Goal: Communication & Community: Ask a question

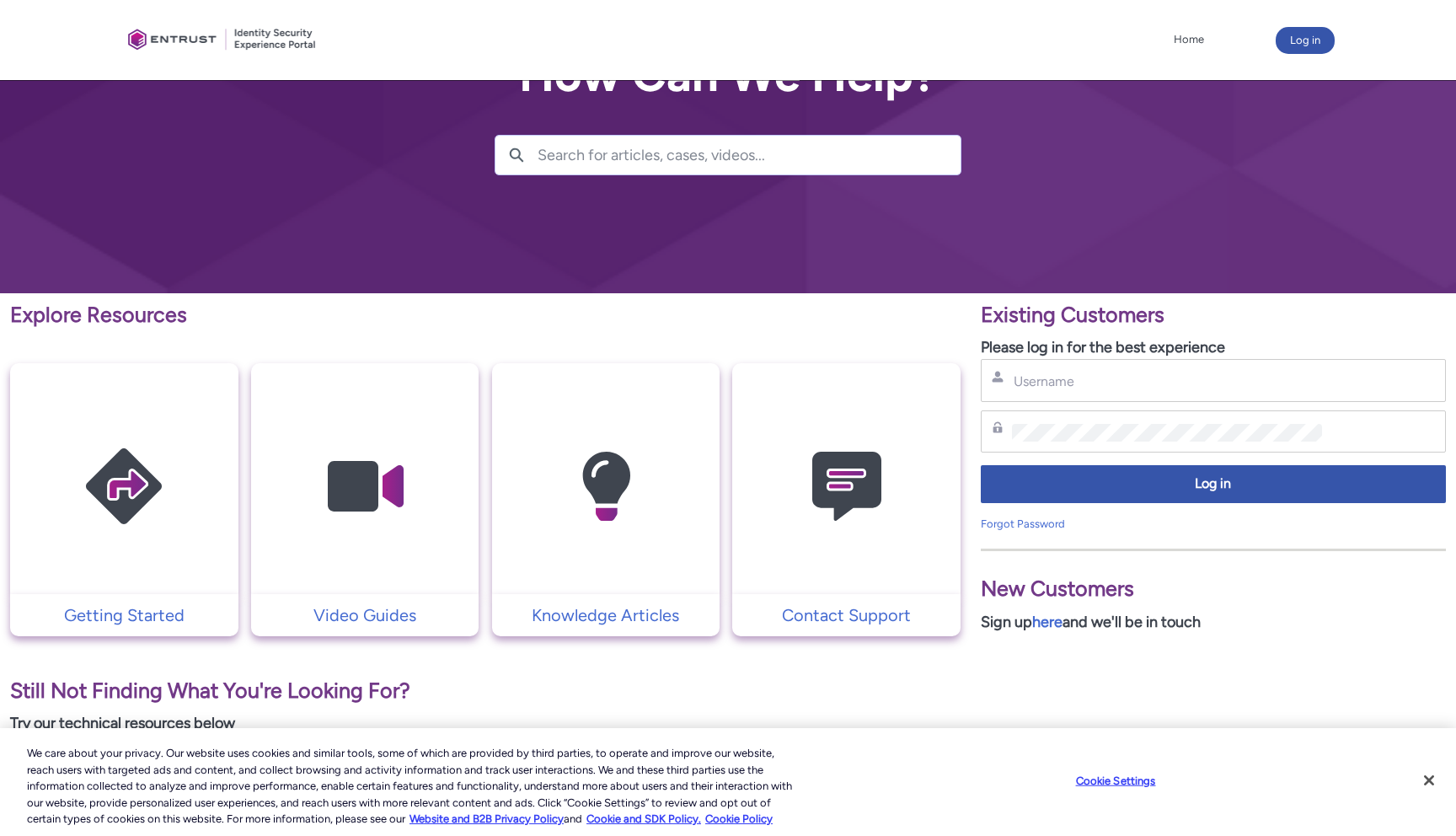
scroll to position [85, 0]
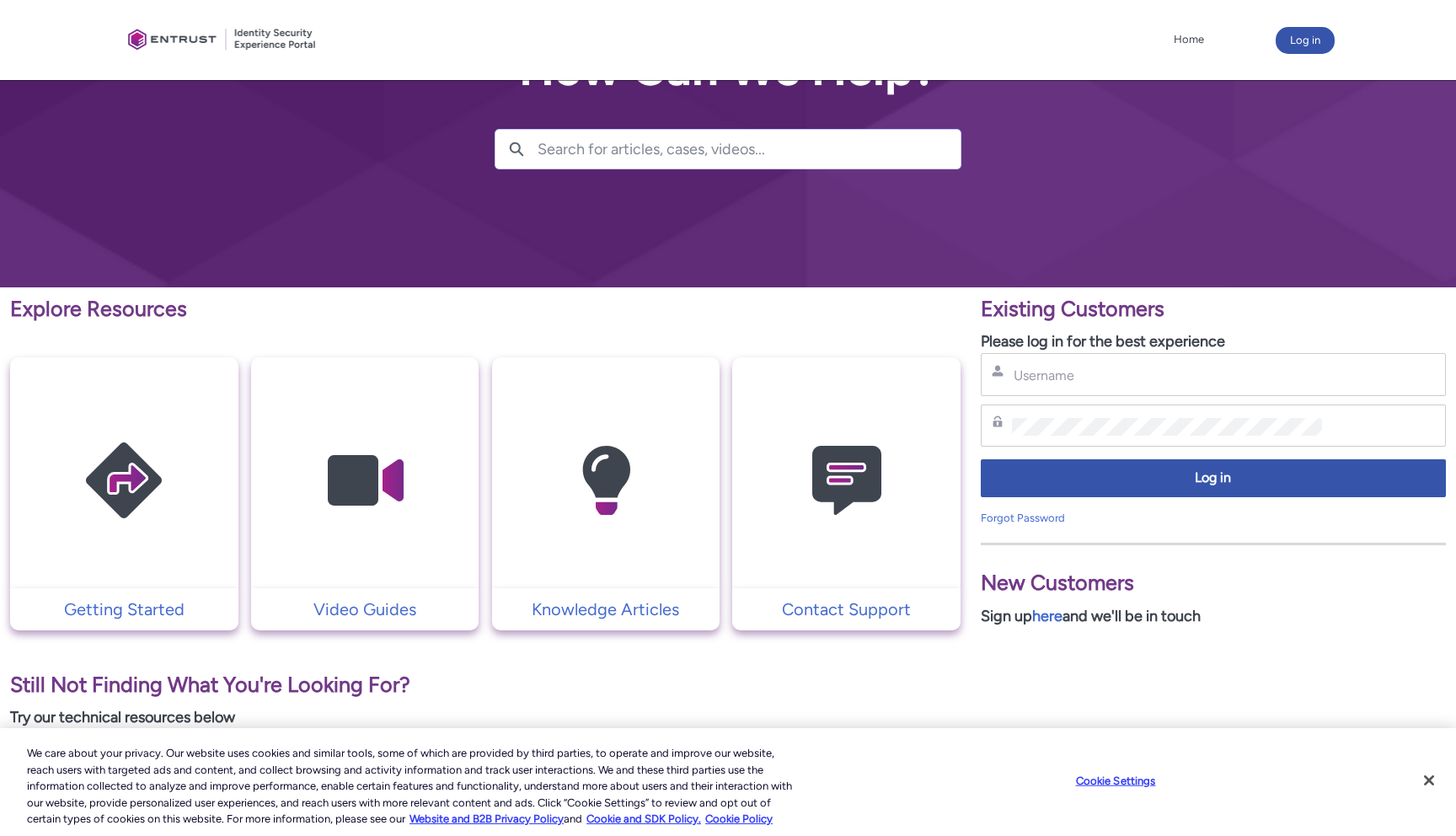
click at [1073, 353] on div "Existing Customers Please log in for the best experience Username Password Log …" at bounding box center [1214, 460] width 465 height 335
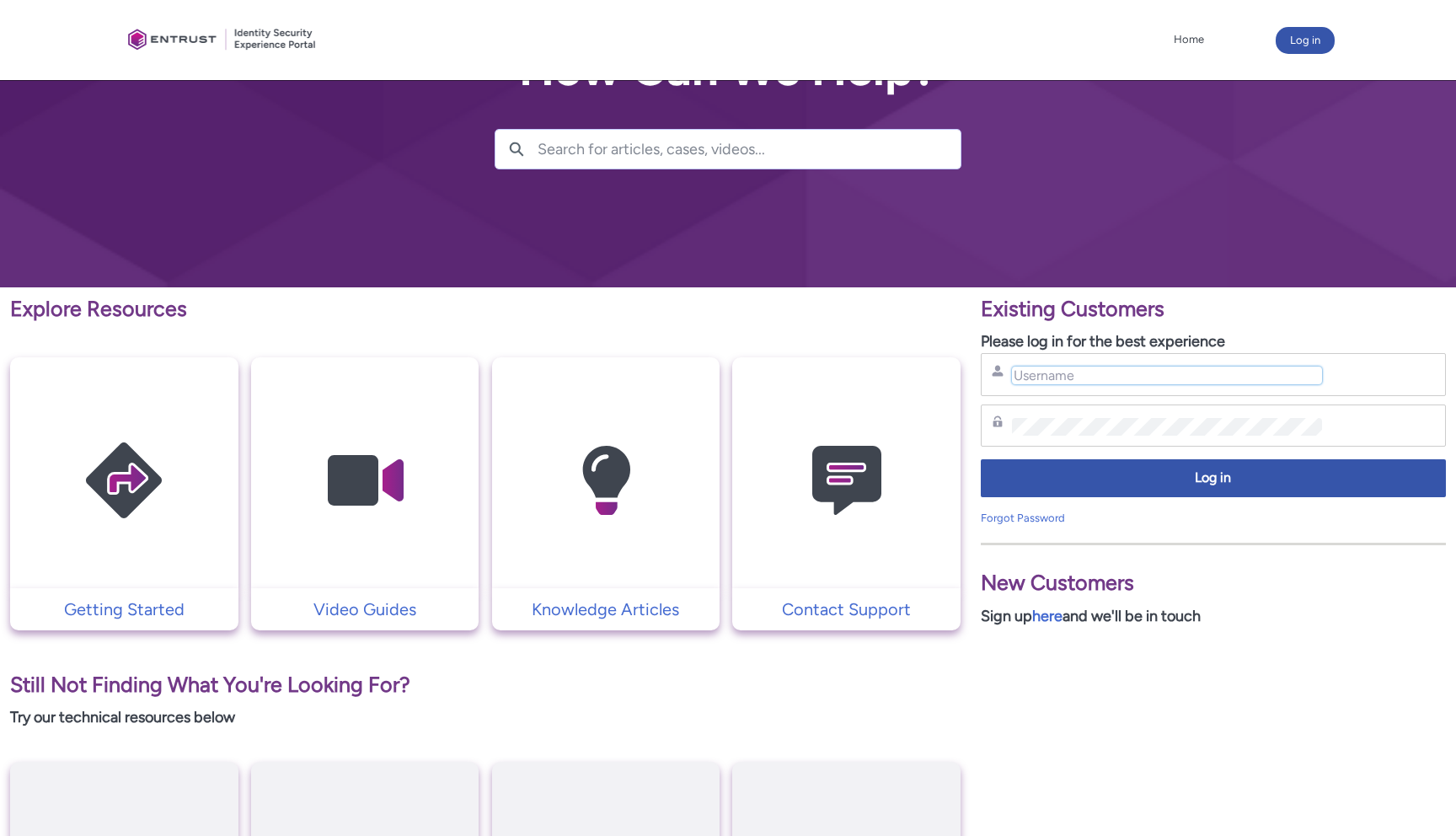
click at [1043, 369] on input "Username" at bounding box center [1167, 376] width 310 height 18
type input "vmaksimovski@ramp.com"
click at [1125, 458] on div "Log in" at bounding box center [1214, 483] width 465 height 55
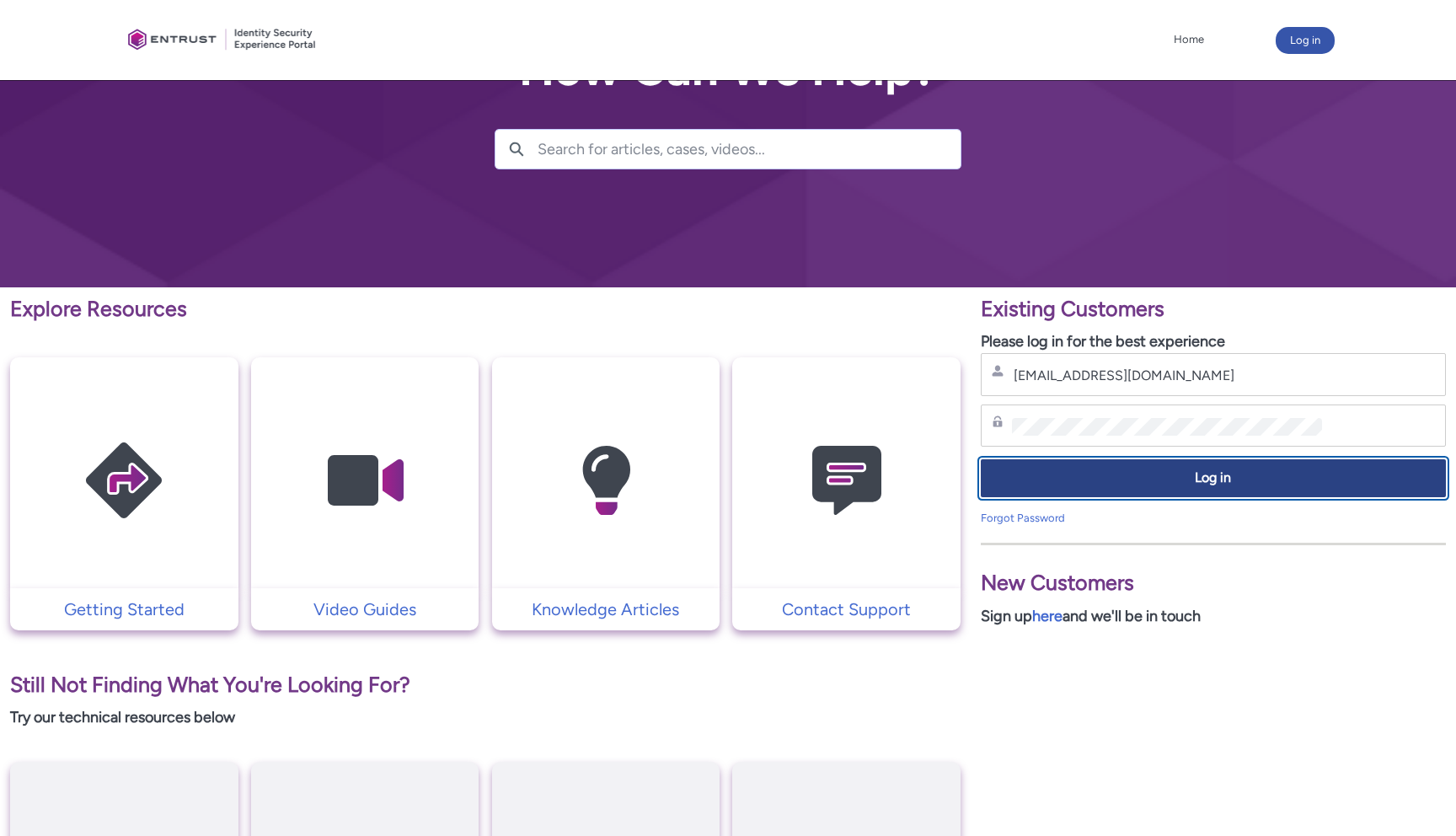
click at [1125, 465] on button "Log in" at bounding box center [1214, 478] width 465 height 38
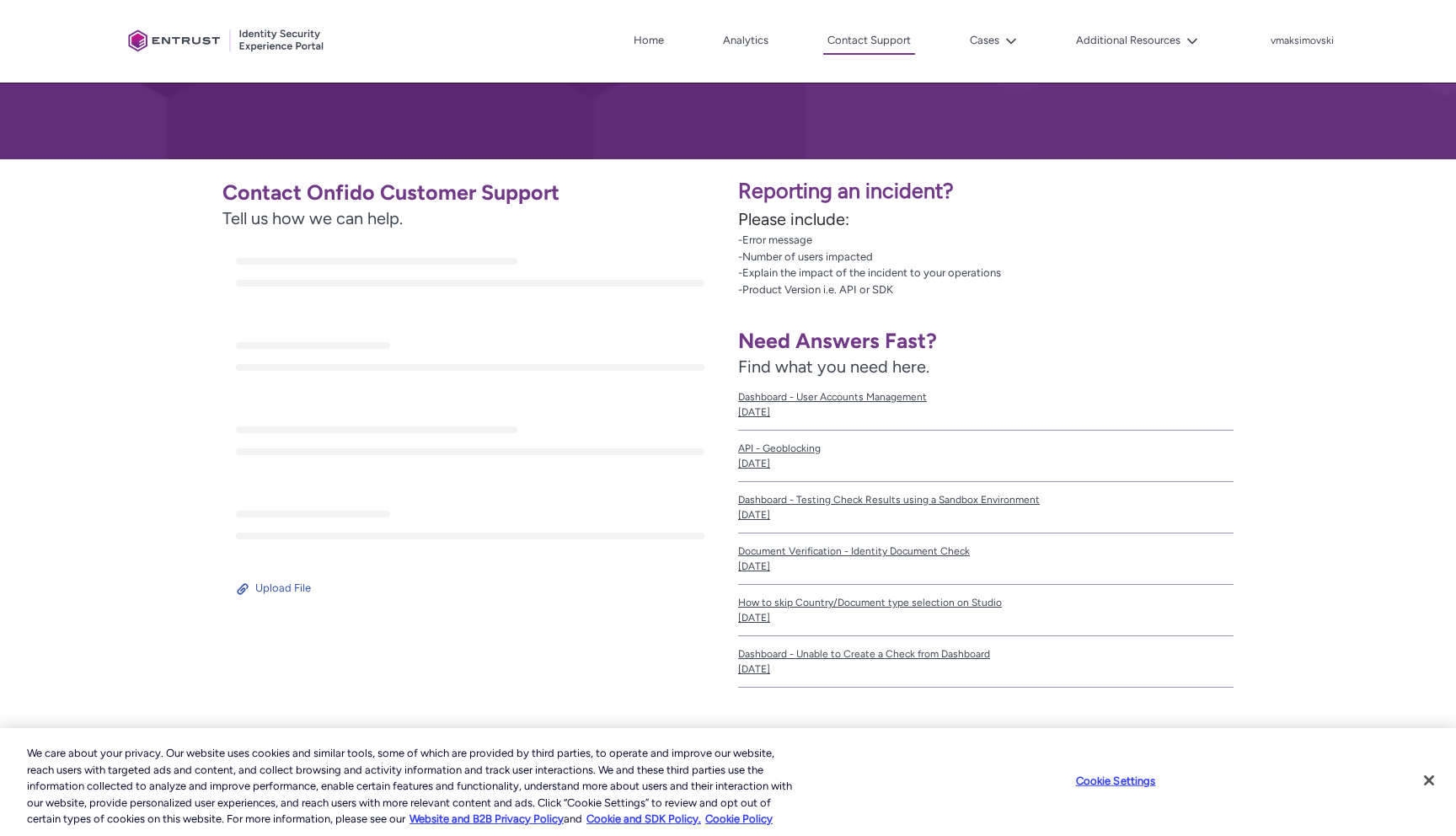
scroll to position [226, 0]
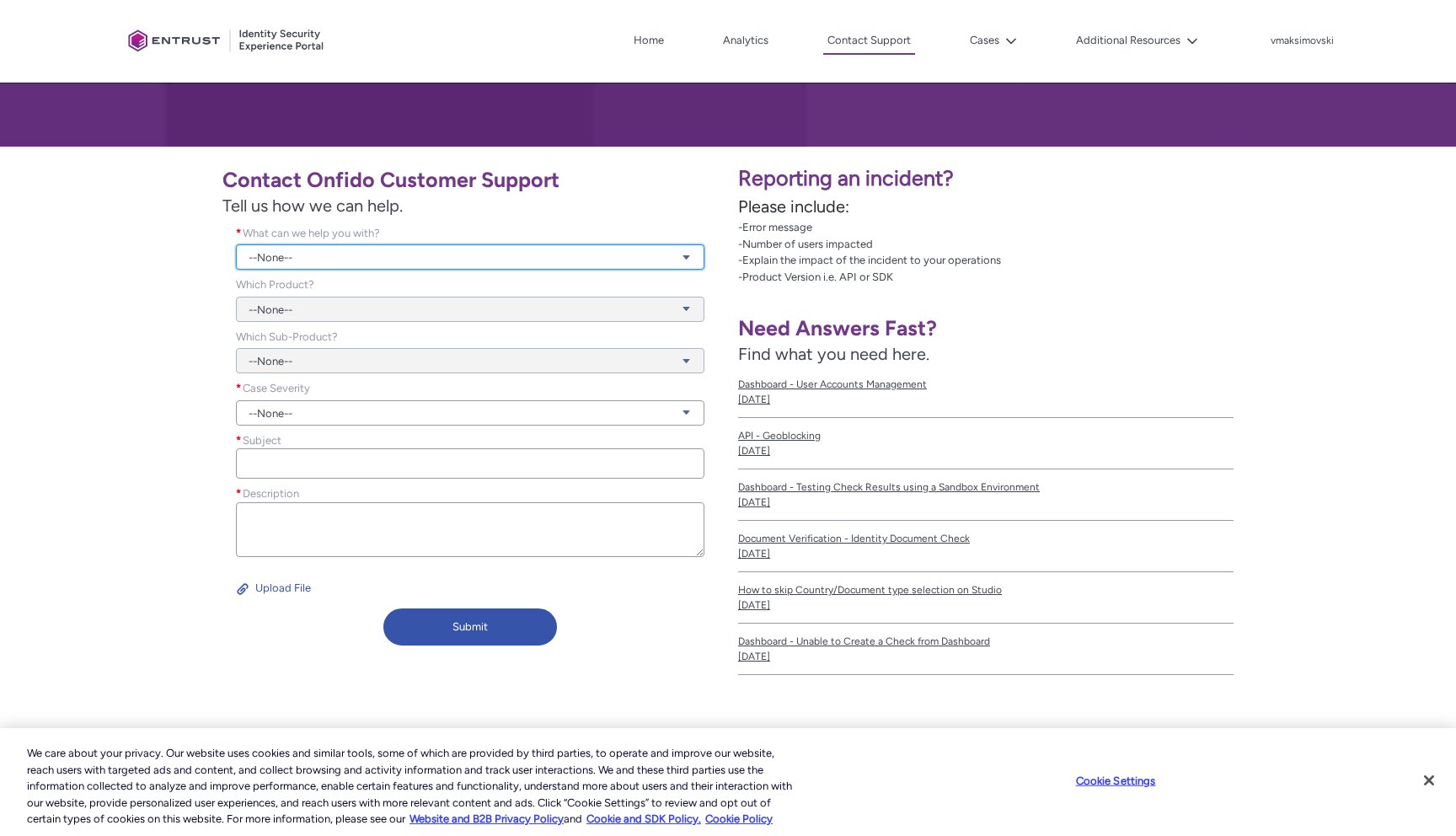
click at [458, 261] on link "--None--" at bounding box center [469, 257] width 468 height 25
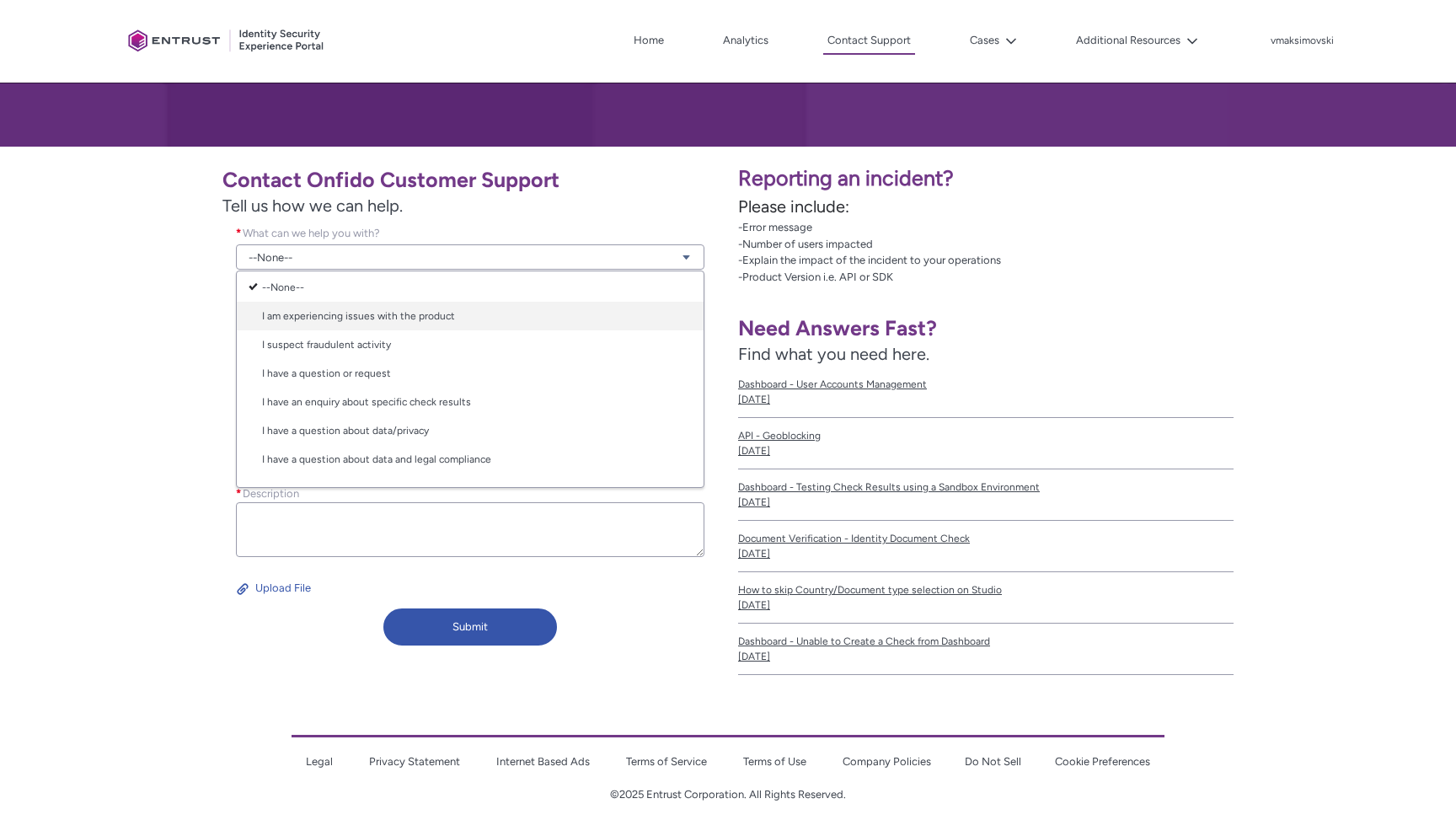
scroll to position [3, 0]
click at [449, 305] on link "I am experiencing issues with the product" at bounding box center [470, 318] width 467 height 28
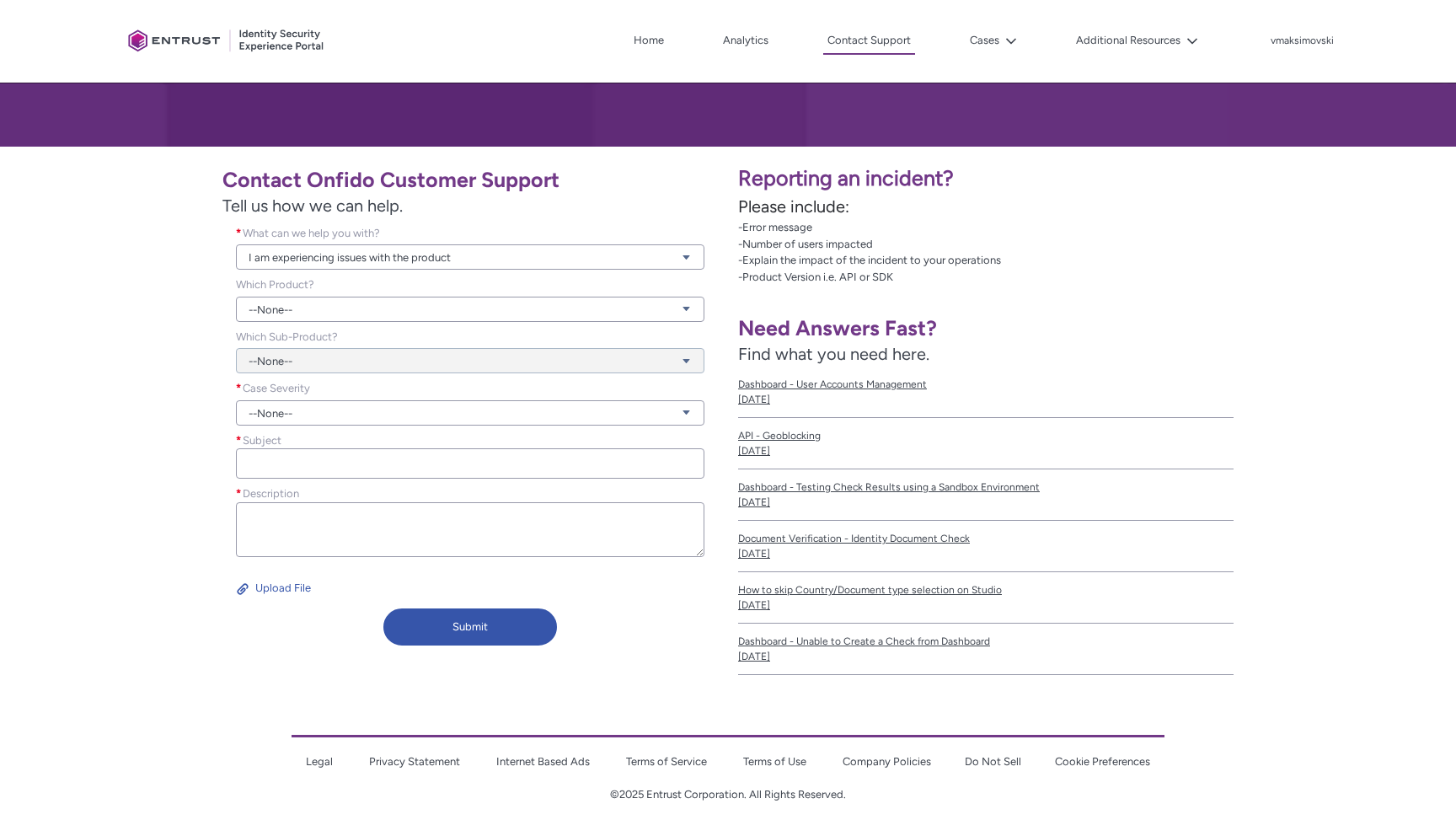
click at [441, 329] on div "--None--" at bounding box center [469, 351] width 468 height 46
click at [449, 307] on link "--None--" at bounding box center [469, 309] width 468 height 25
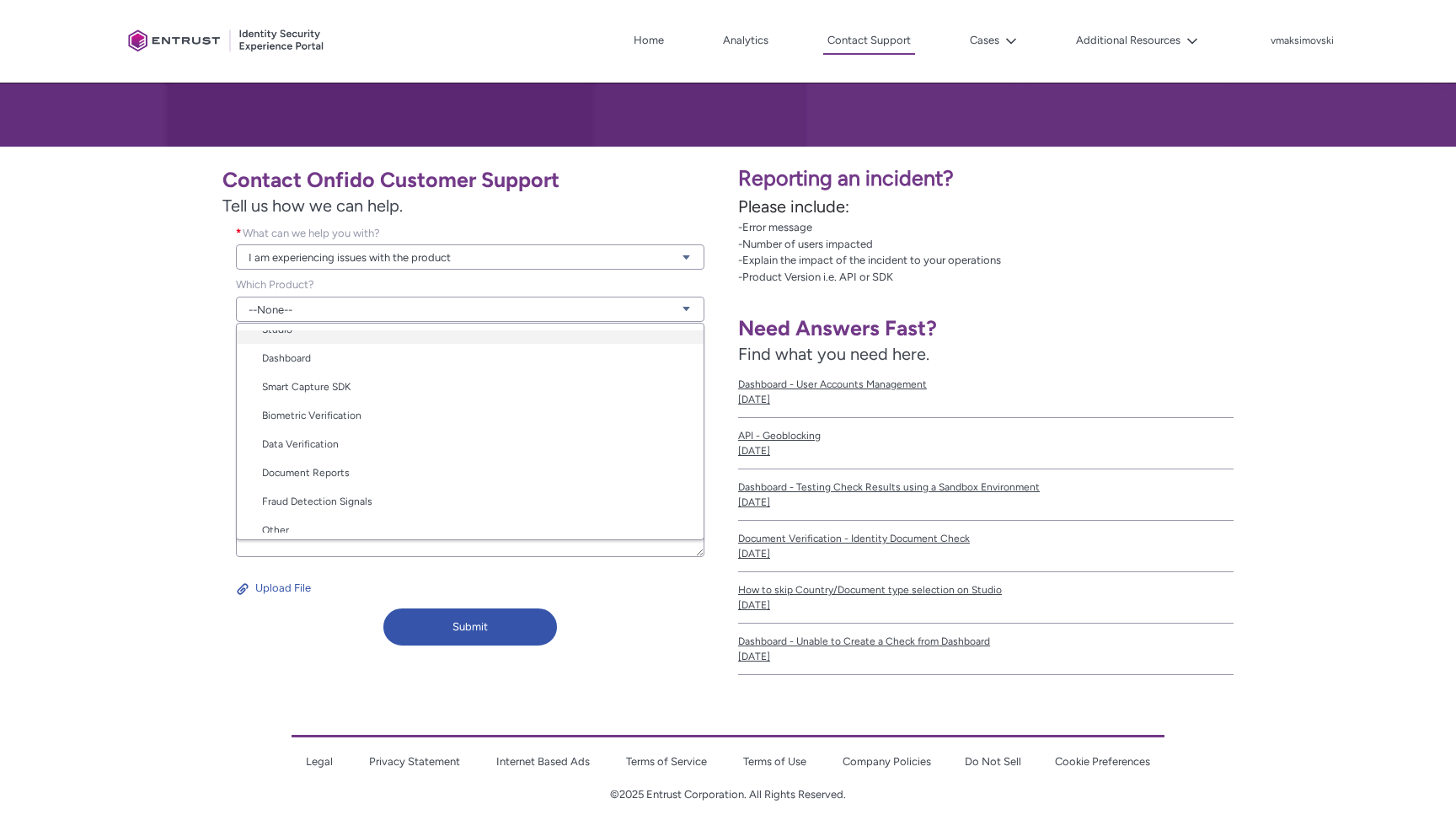
scroll to position [85, 0]
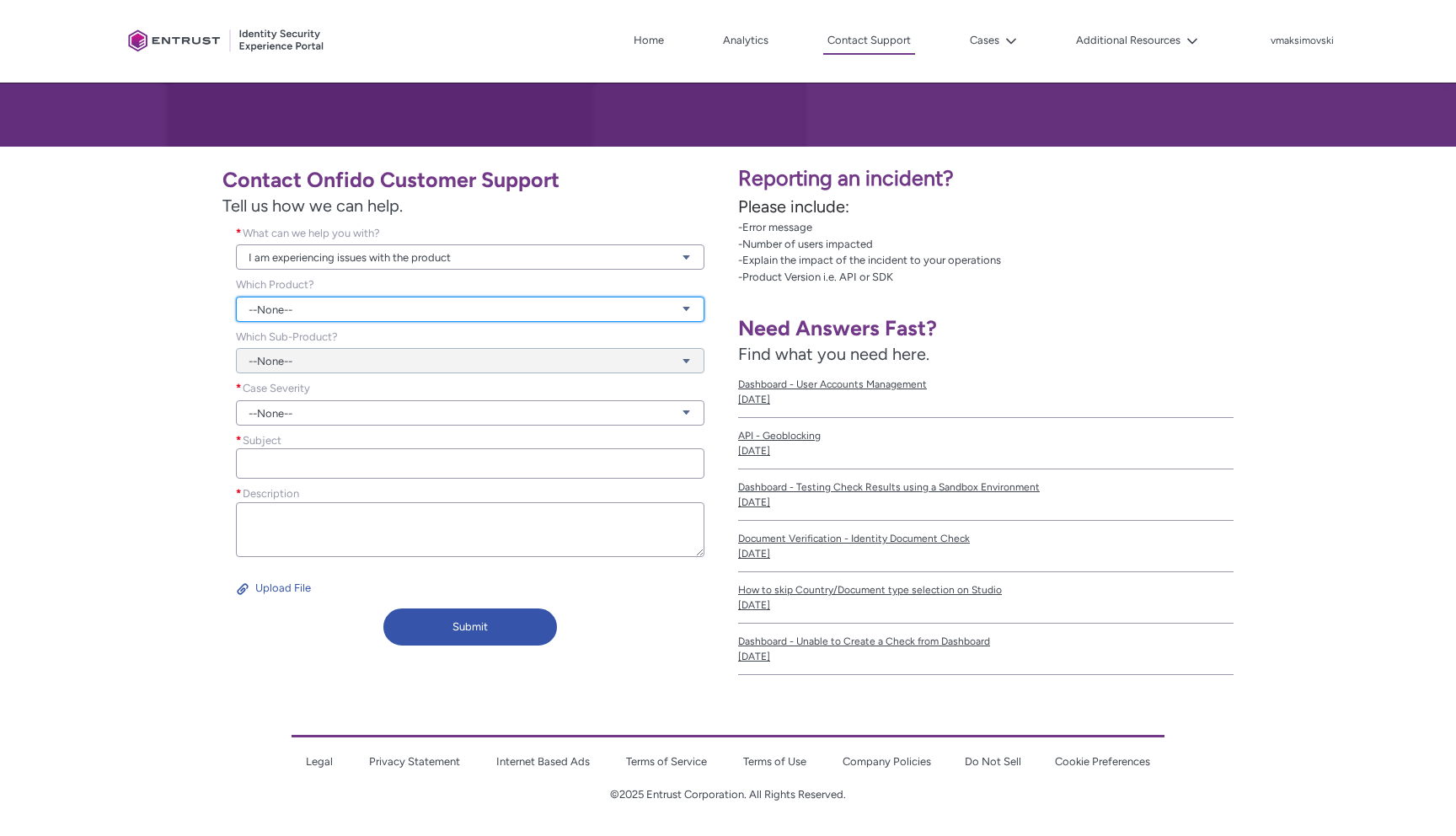
click at [368, 315] on link "--None--" at bounding box center [469, 309] width 468 height 25
click at [370, 313] on link "--None--" at bounding box center [469, 309] width 468 height 25
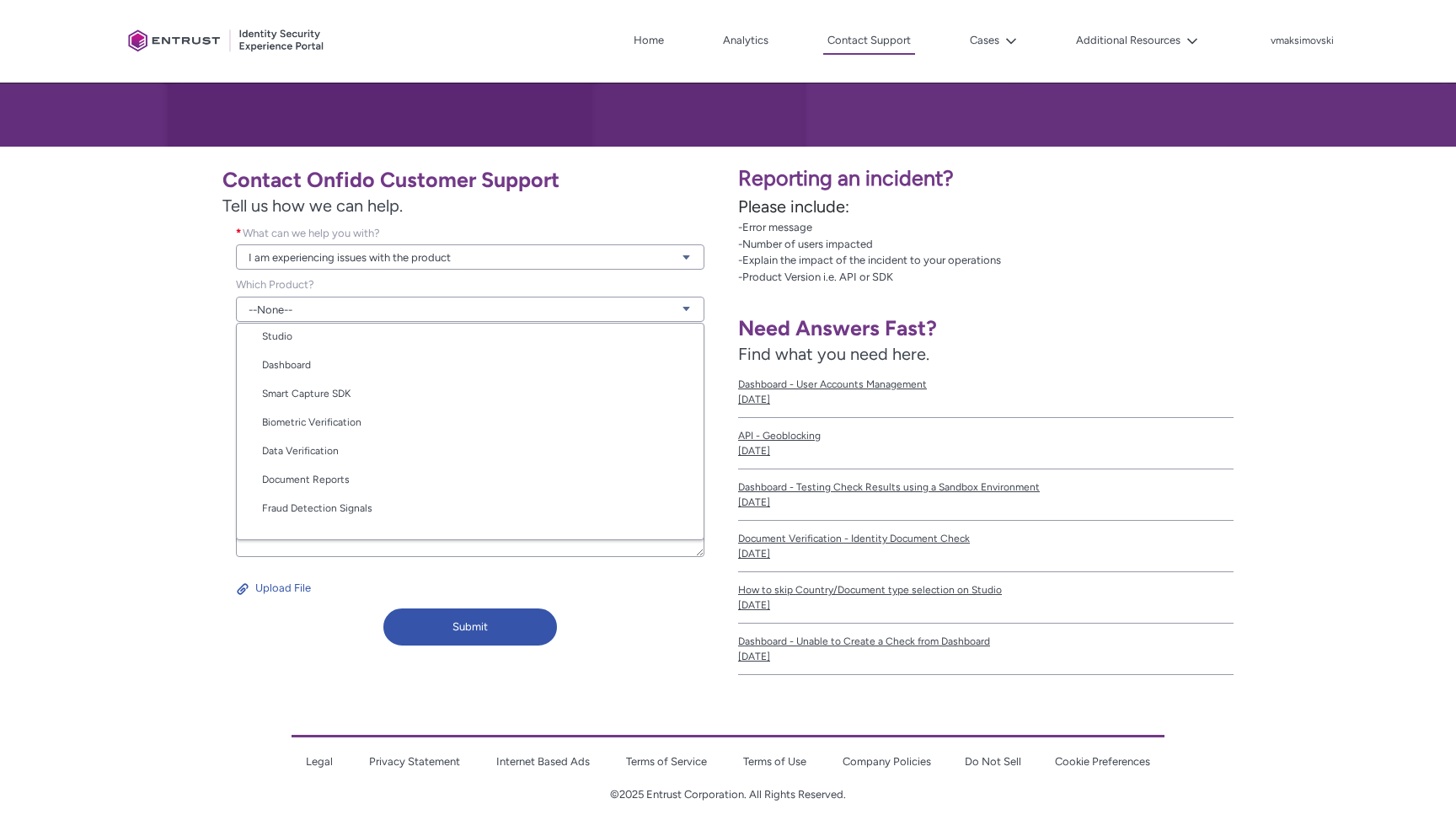
scroll to position [66, 0]
click at [359, 358] on link "Dashboard" at bounding box center [470, 363] width 467 height 28
click at [220, 427] on div "Contact Onfido Customer Support Tell us how we can help. What can we help you w…" at bounding box center [363, 405] width 708 height 496
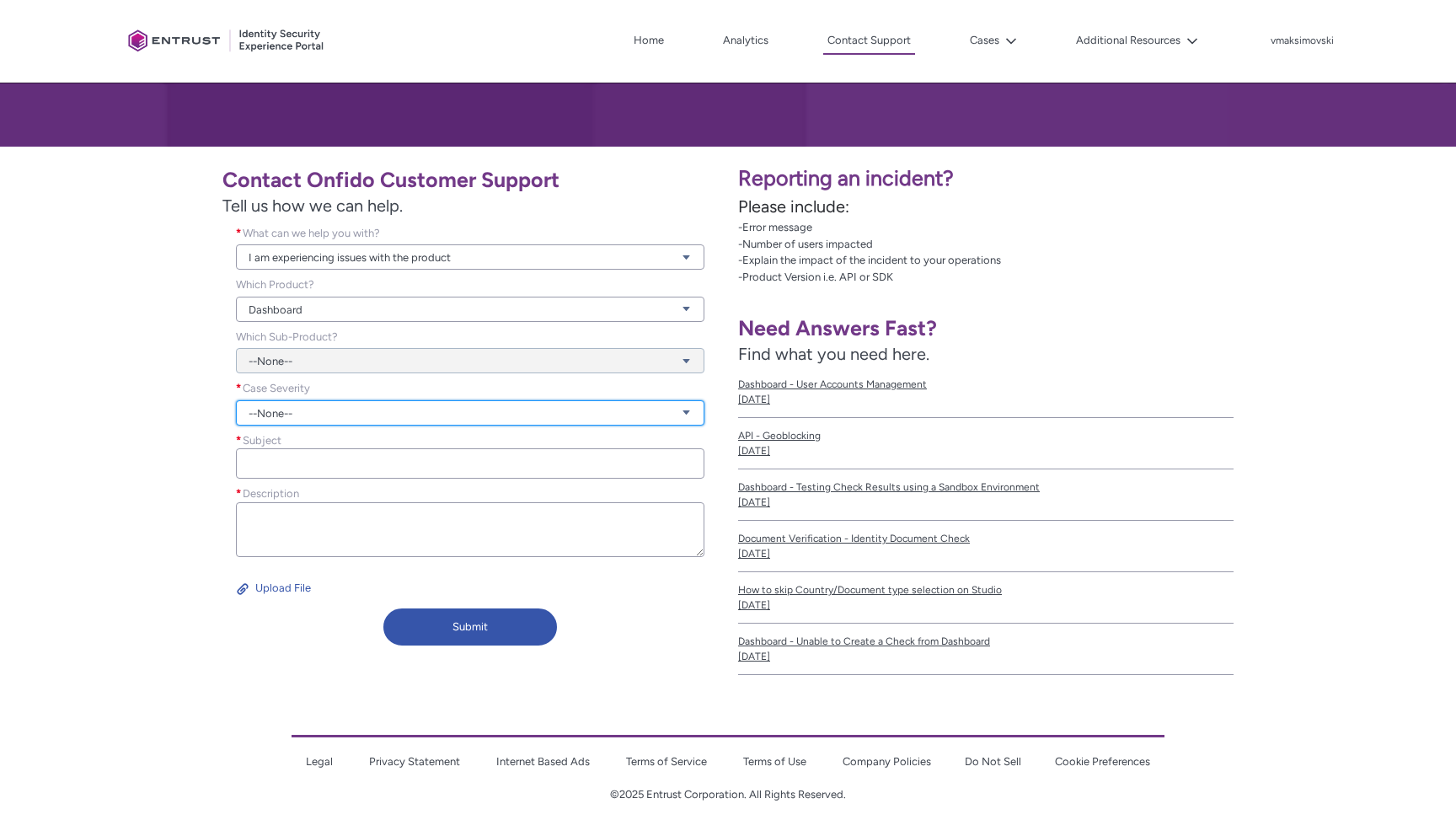
click at [295, 401] on link "--None--" at bounding box center [469, 413] width 468 height 25
click at [288, 483] on link "Normal" at bounding box center [470, 476] width 467 height 28
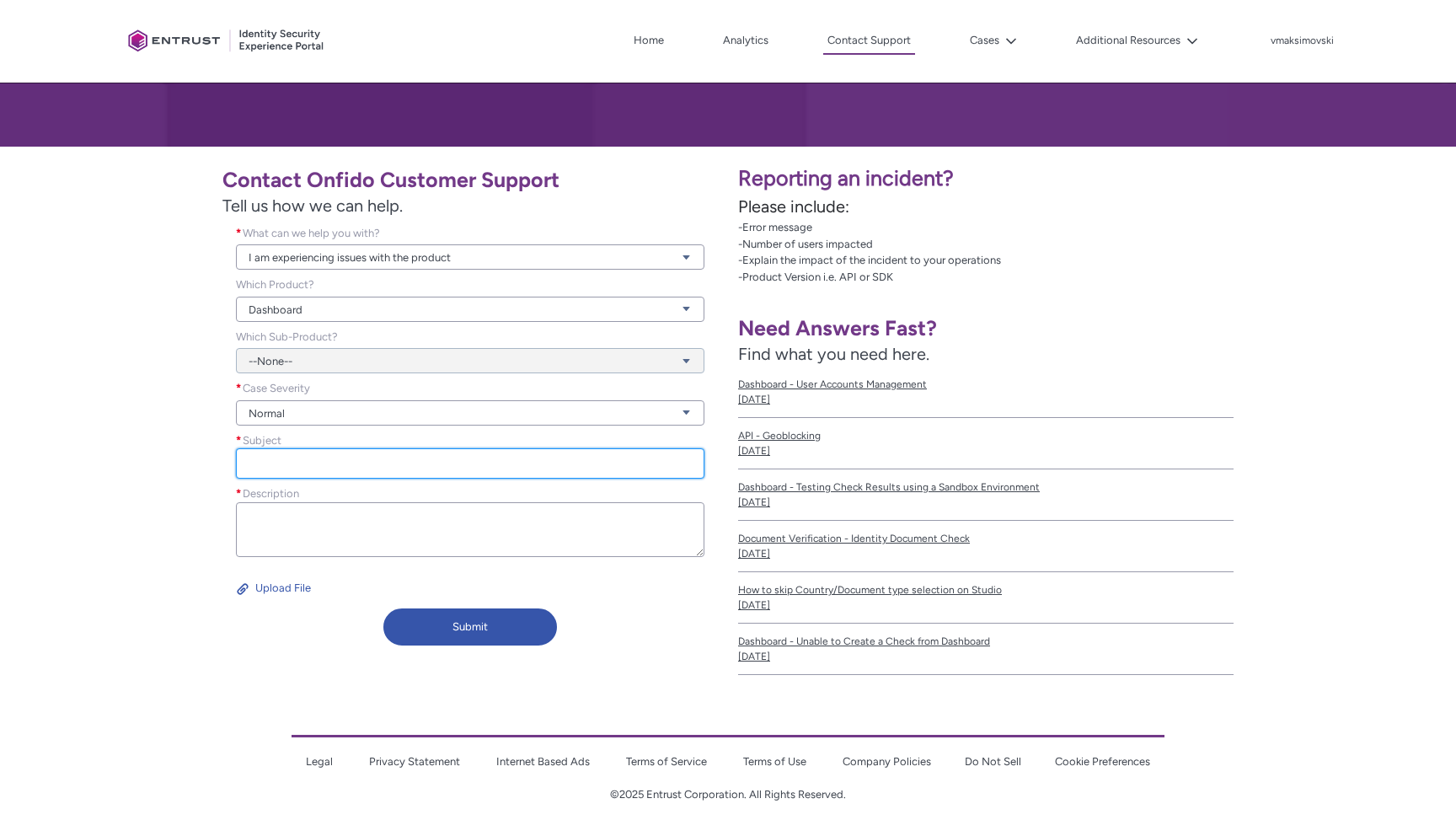
click at [290, 474] on input "Subject *" at bounding box center [469, 463] width 468 height 30
type input "O"
type input "Increase Onfido TTL"
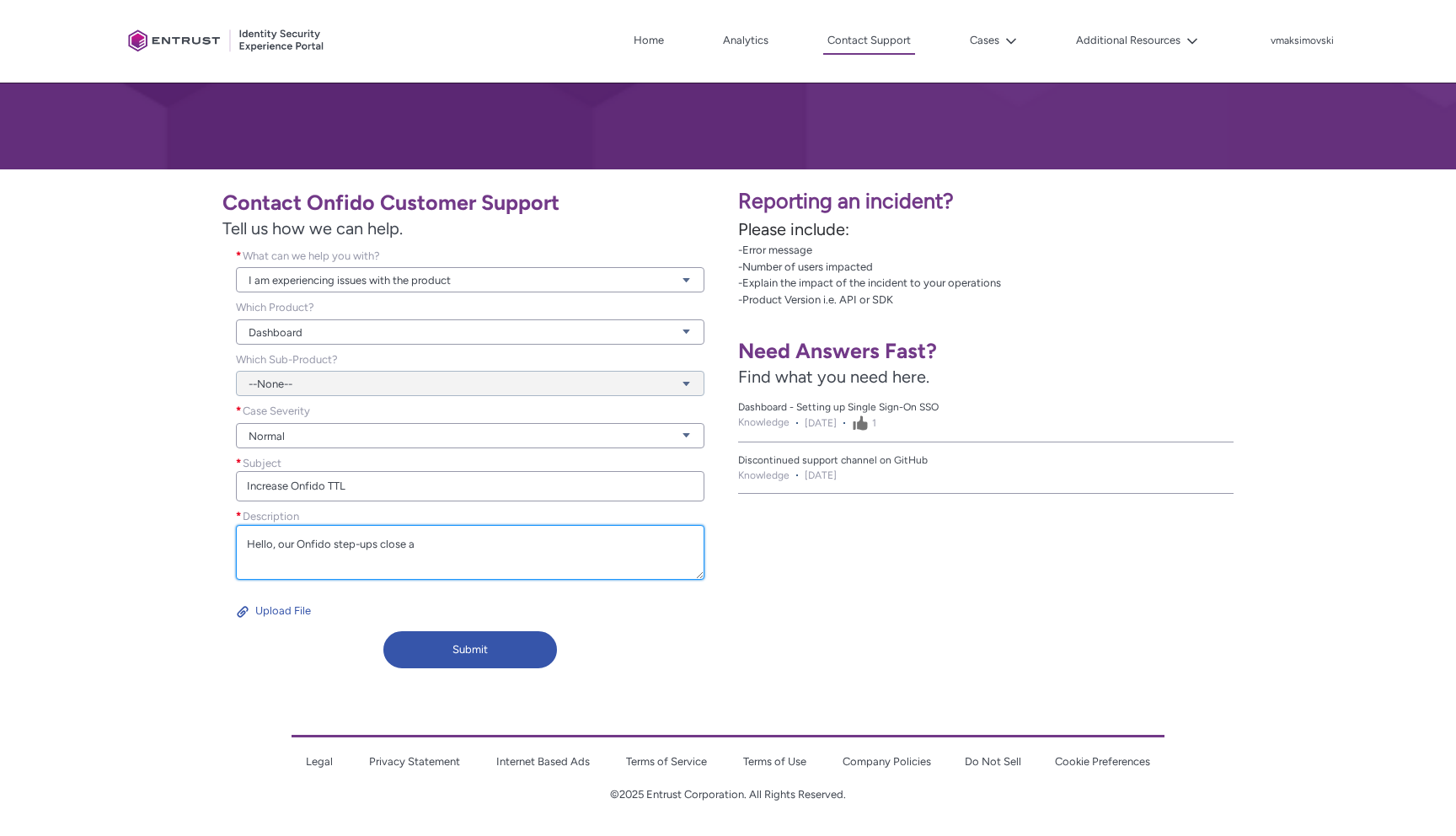
scroll to position [226, 0]
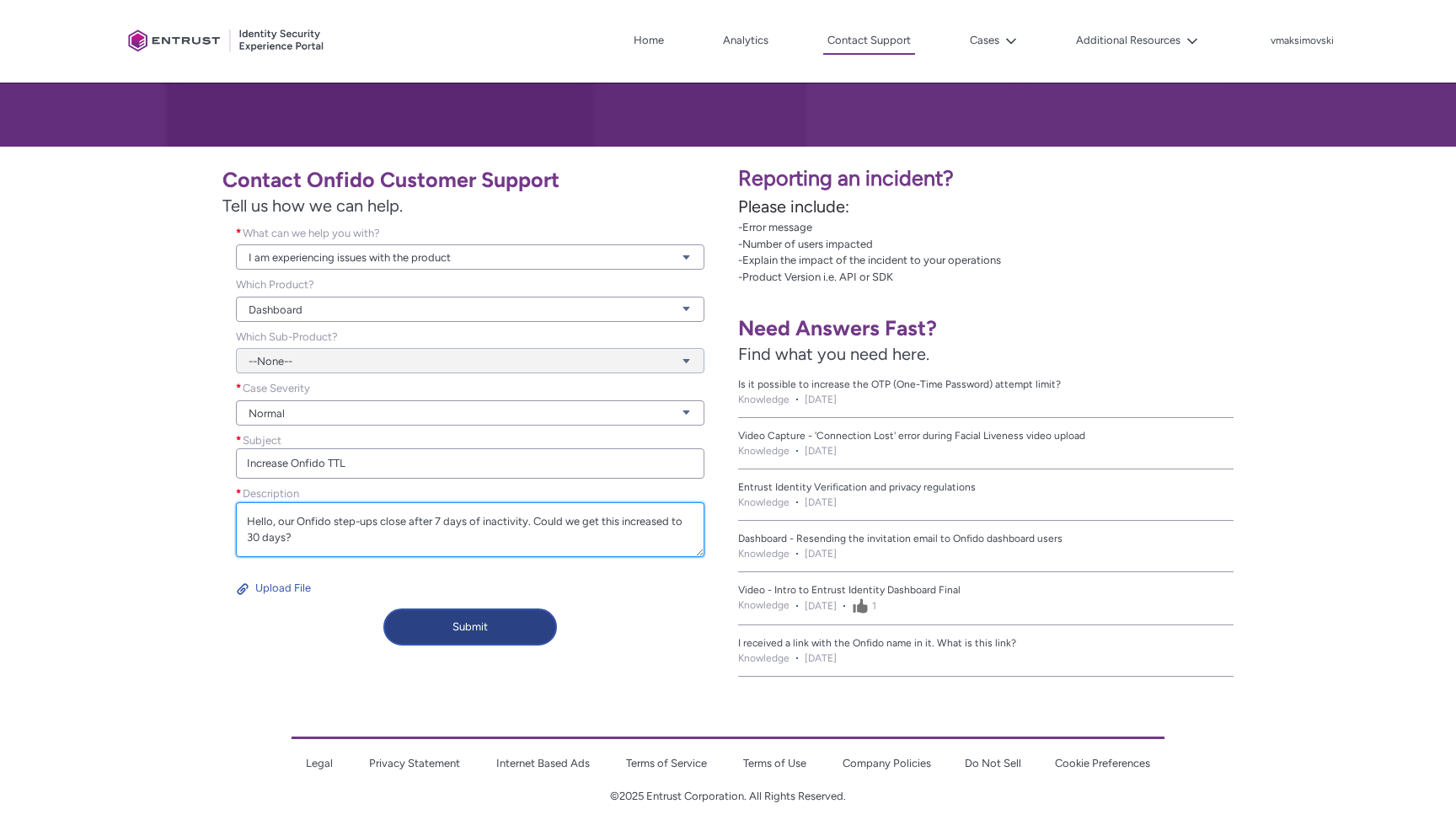
type textarea "Hello, our Onfido step-ups close after 7 days of inactivity. Could we get this …"
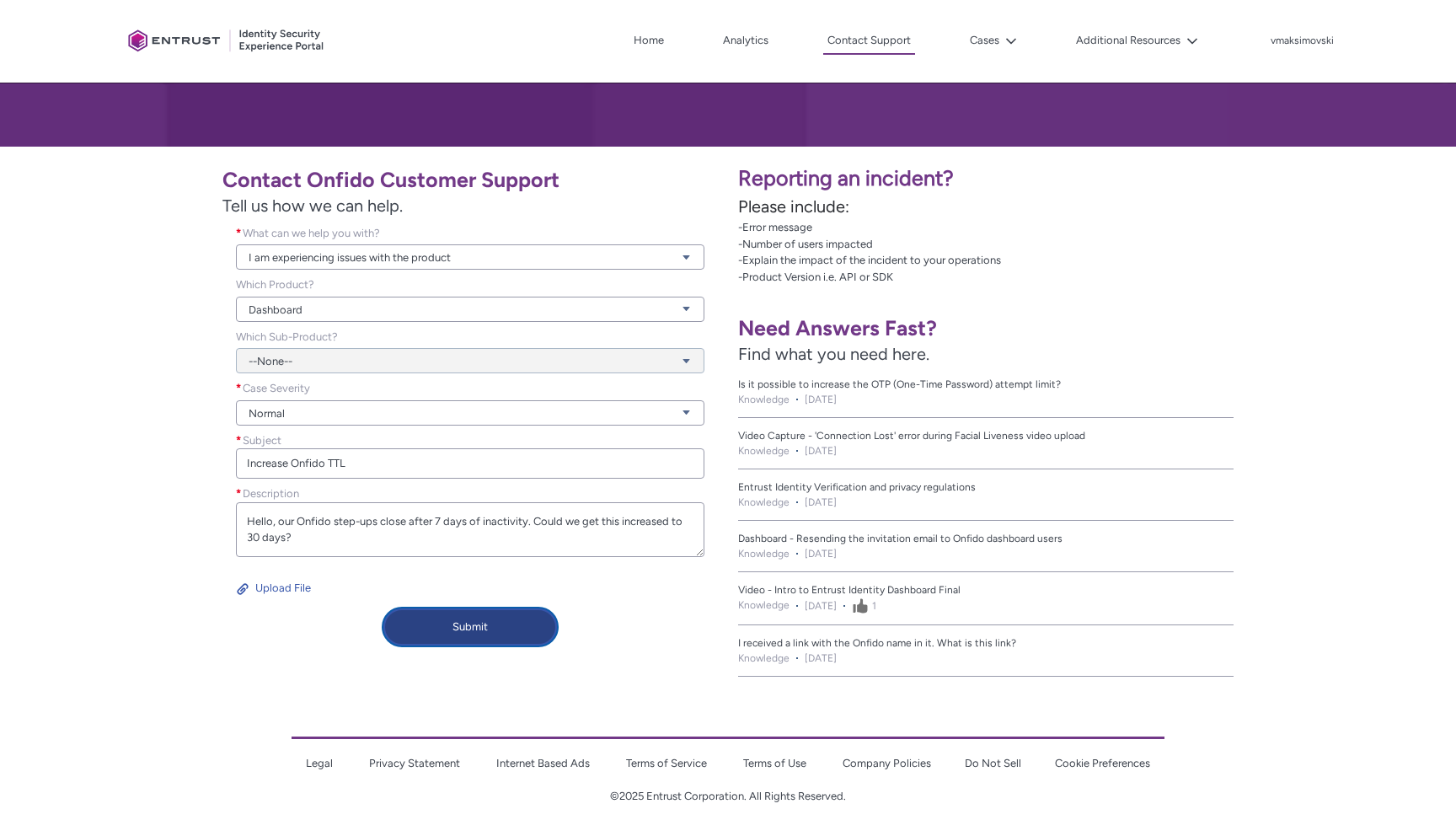
click at [417, 622] on button "Submit" at bounding box center [470, 627] width 173 height 37
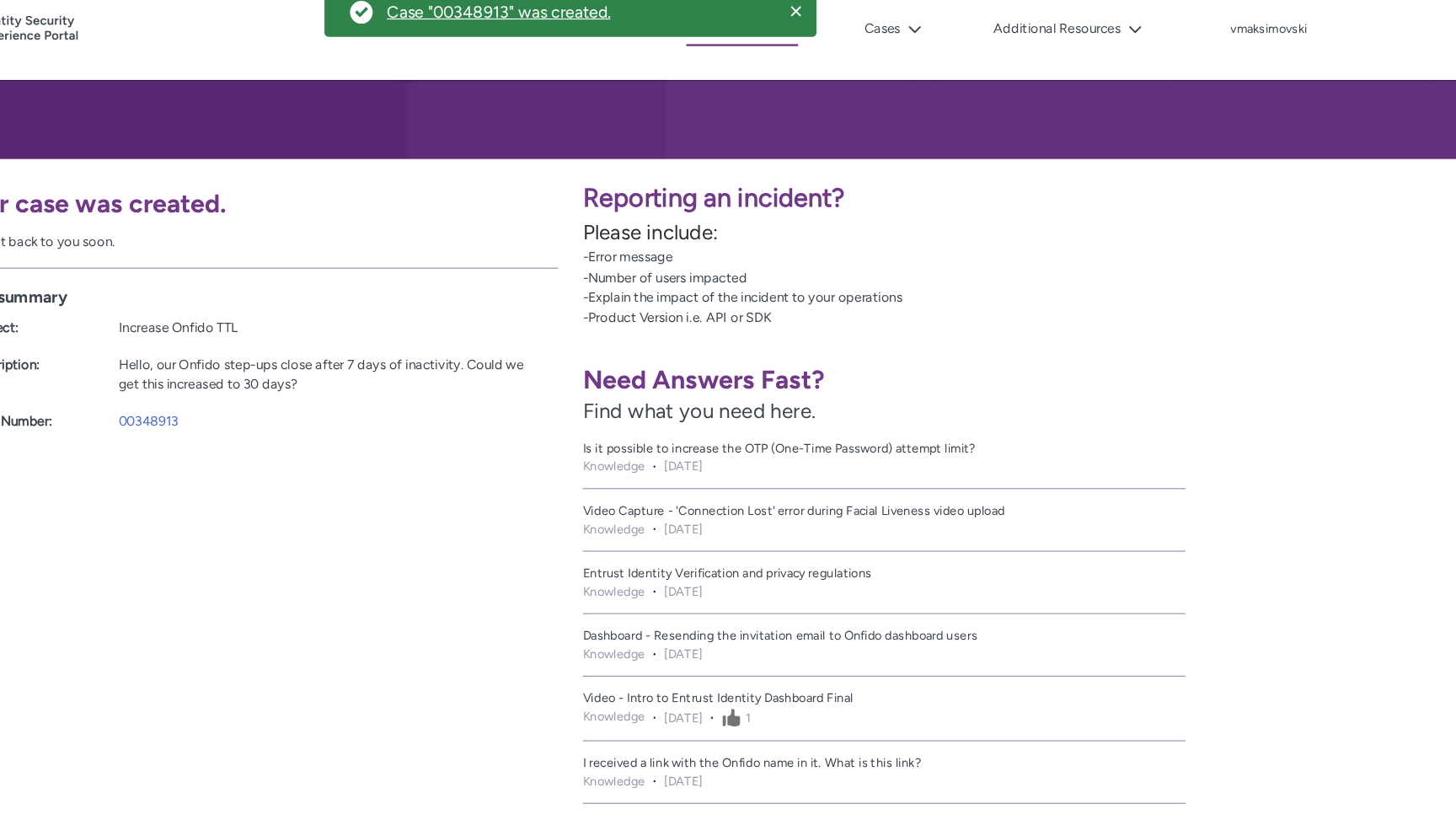
scroll to position [225, 0]
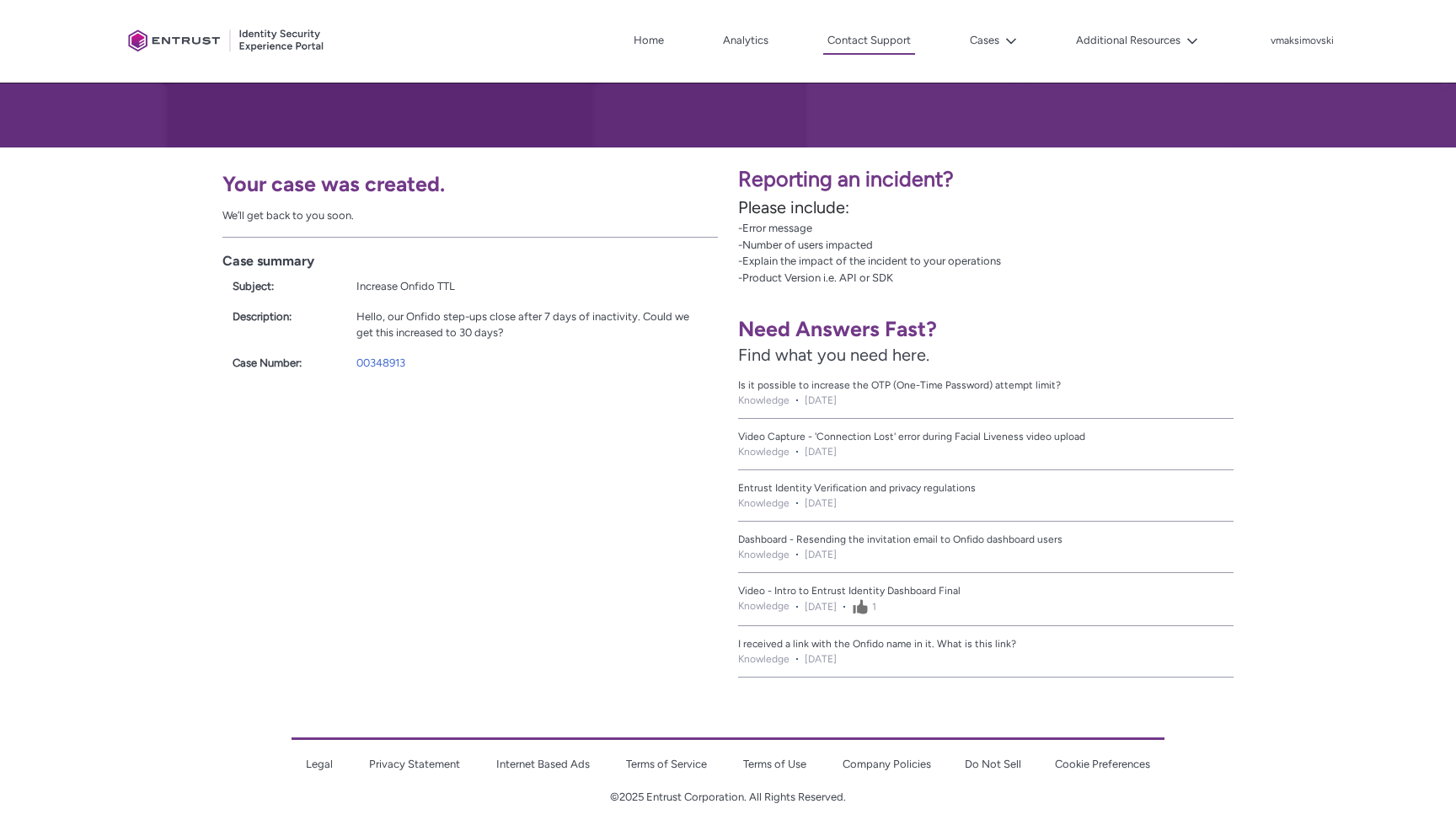
click at [382, 377] on div "Case summary Subject: Increase Onfido TTL Description: Hello, our Onfido step-u…" at bounding box center [470, 310] width 495 height 148
click at [382, 361] on link "00348913" at bounding box center [381, 362] width 49 height 13
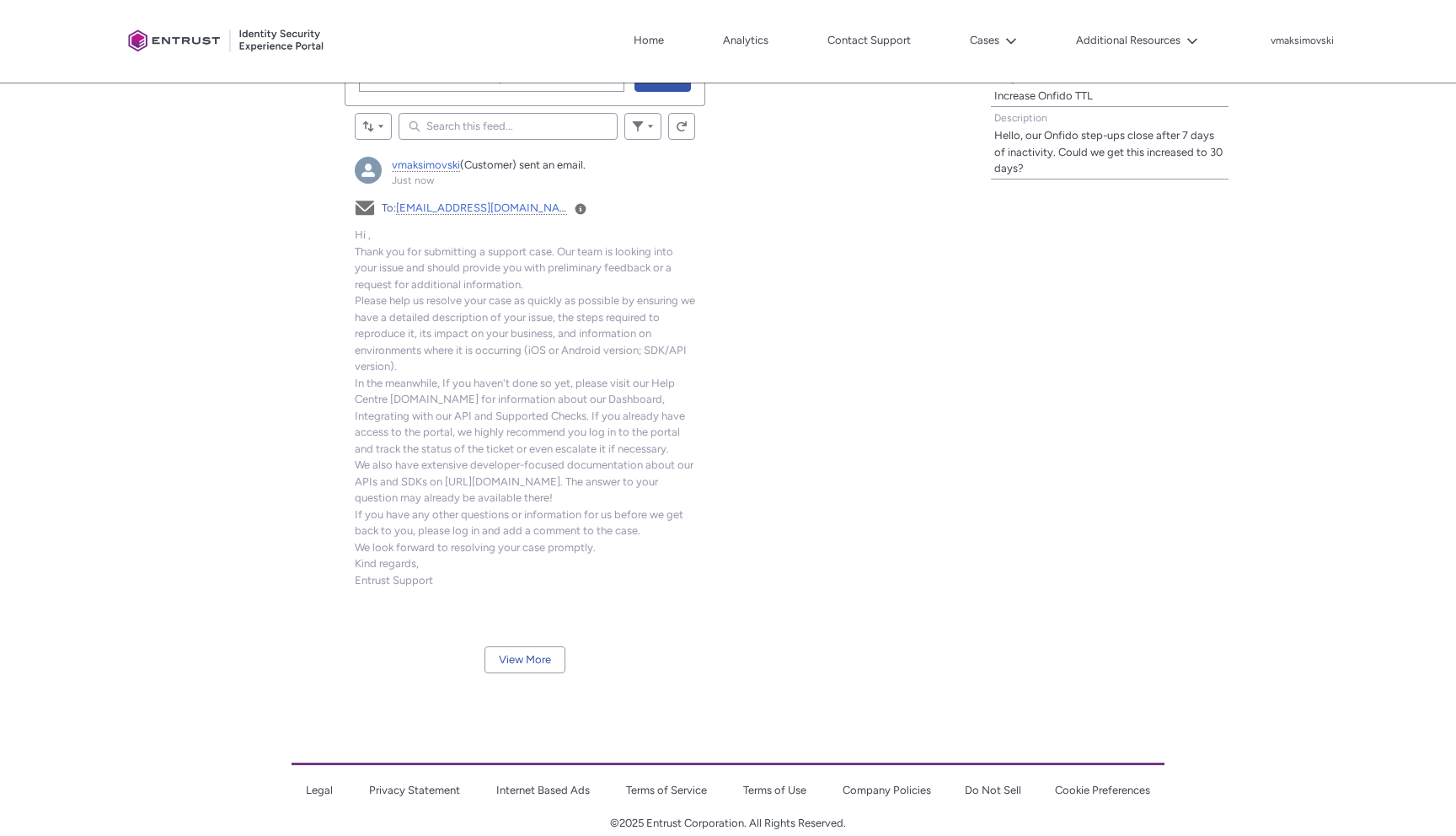
scroll to position [574, 0]
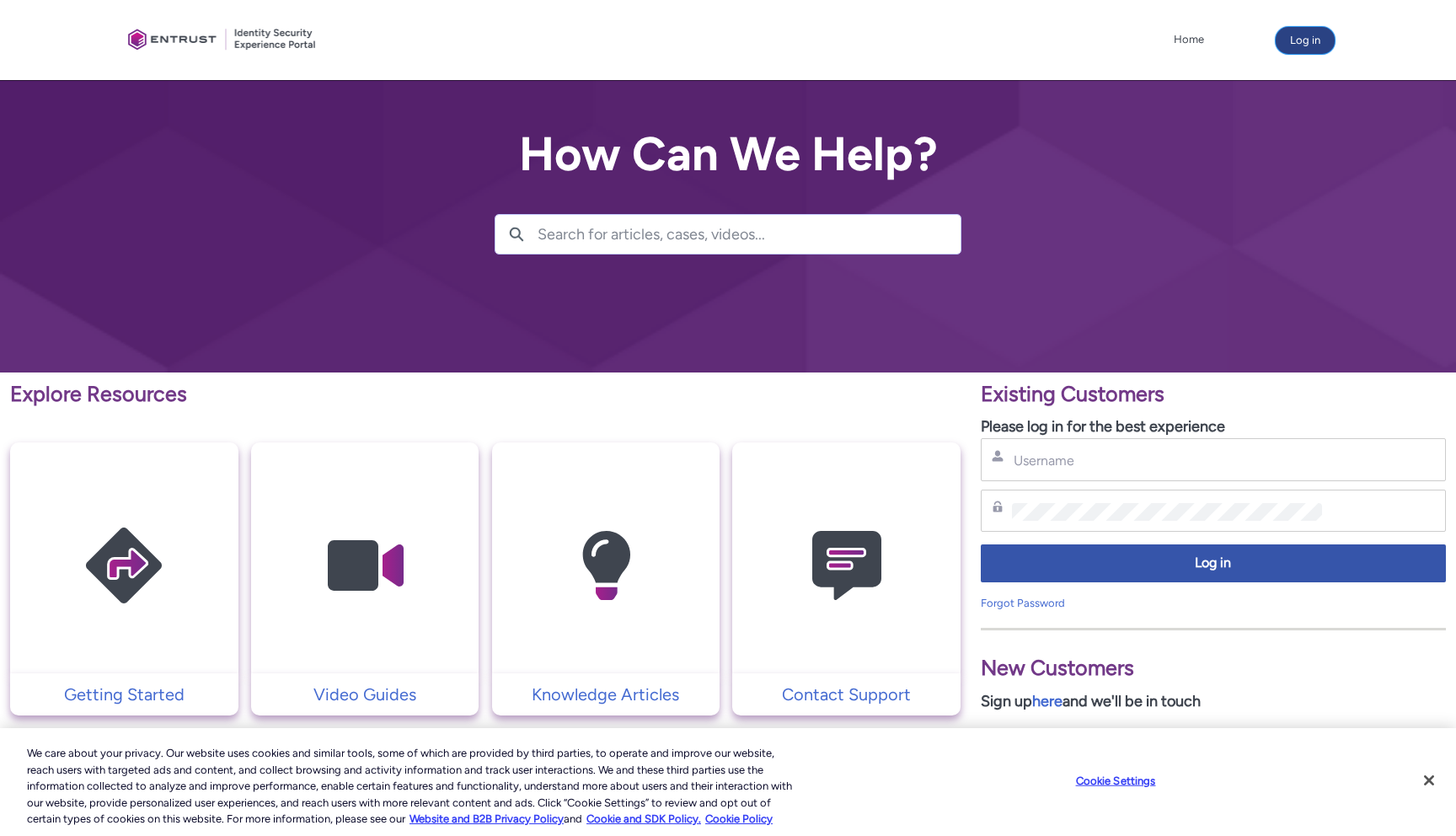
click at [1306, 32] on button "Log in" at bounding box center [1305, 41] width 59 height 27
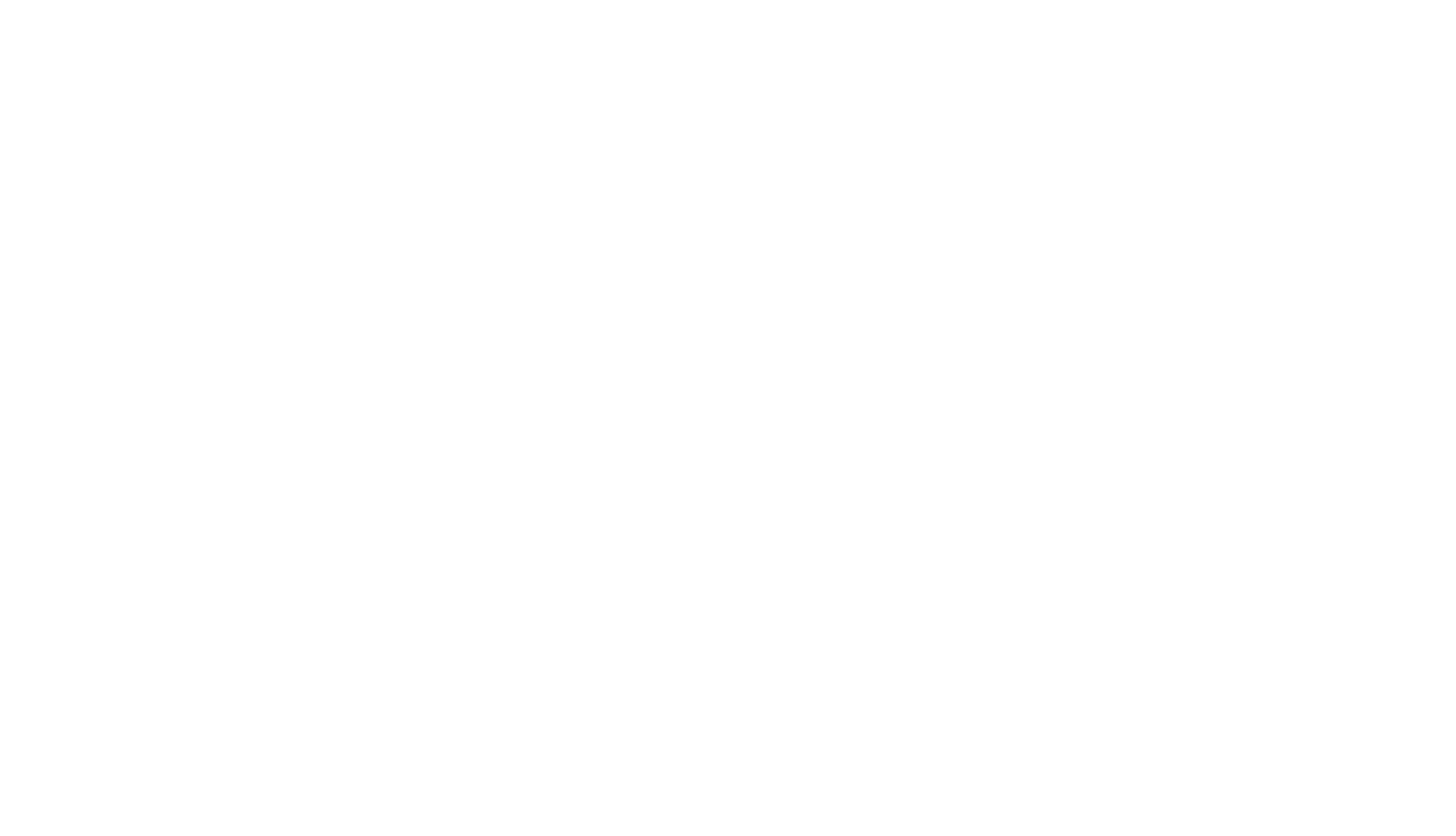
click at [1045, 0] on html "Loading × Sorry to interrupt CSS Error Refresh" at bounding box center [728, 0] width 1456 height 0
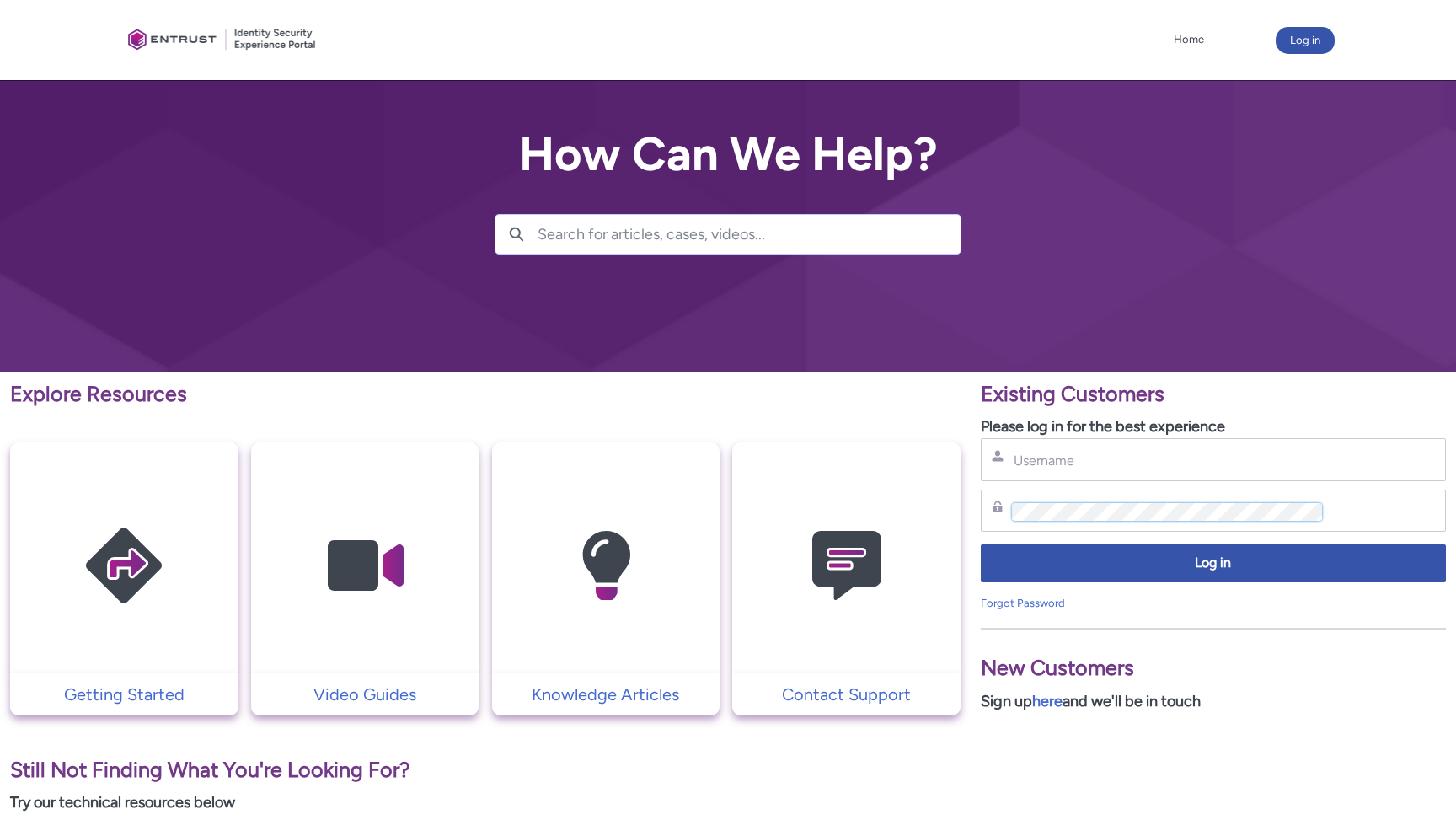
type input "[EMAIL_ADDRESS][DOMAIN_NAME]"
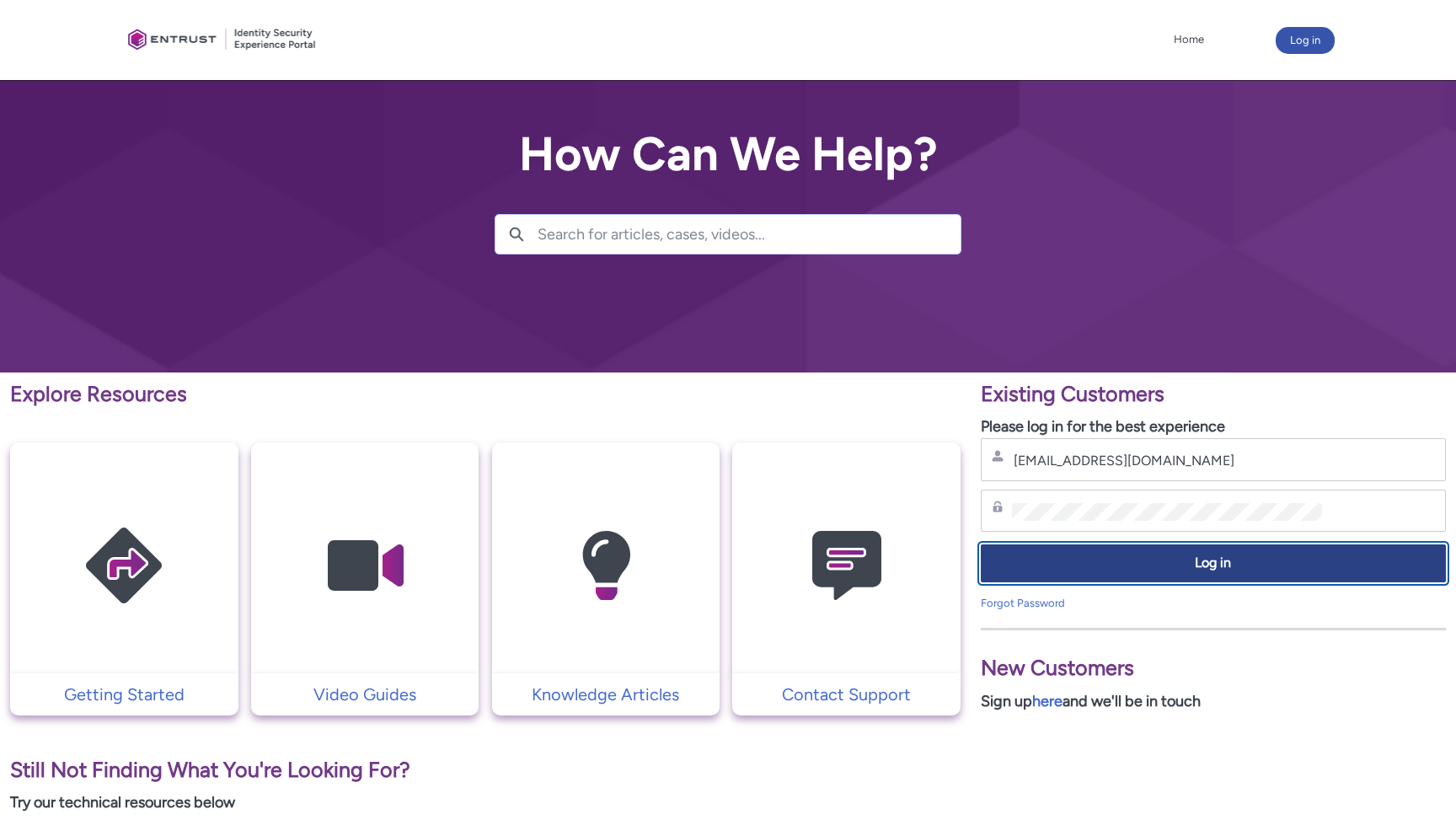
click at [1058, 578] on button "Log in" at bounding box center [1214, 563] width 465 height 38
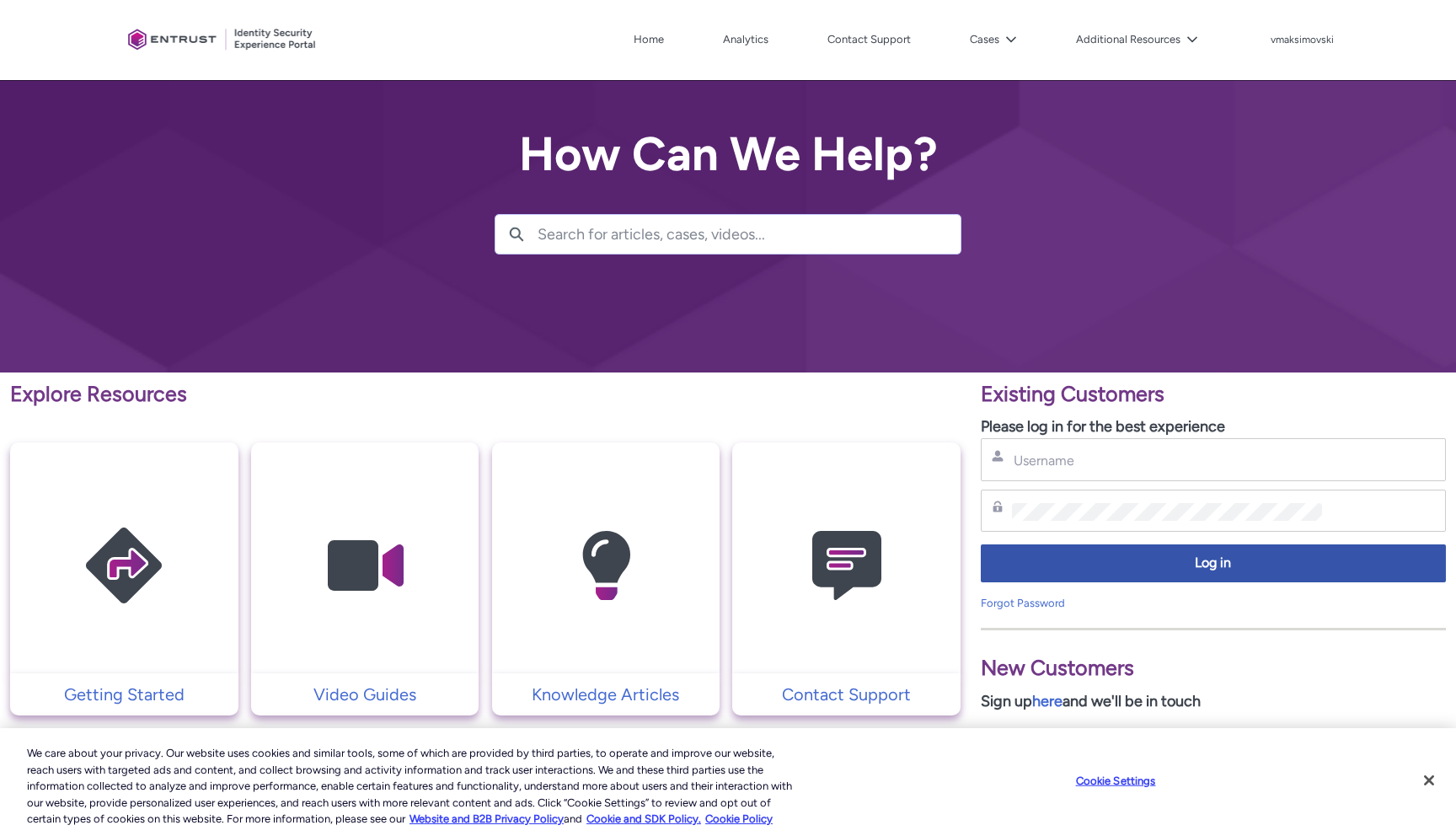
click at [1127, 476] on div "Username" at bounding box center [1214, 459] width 465 height 43
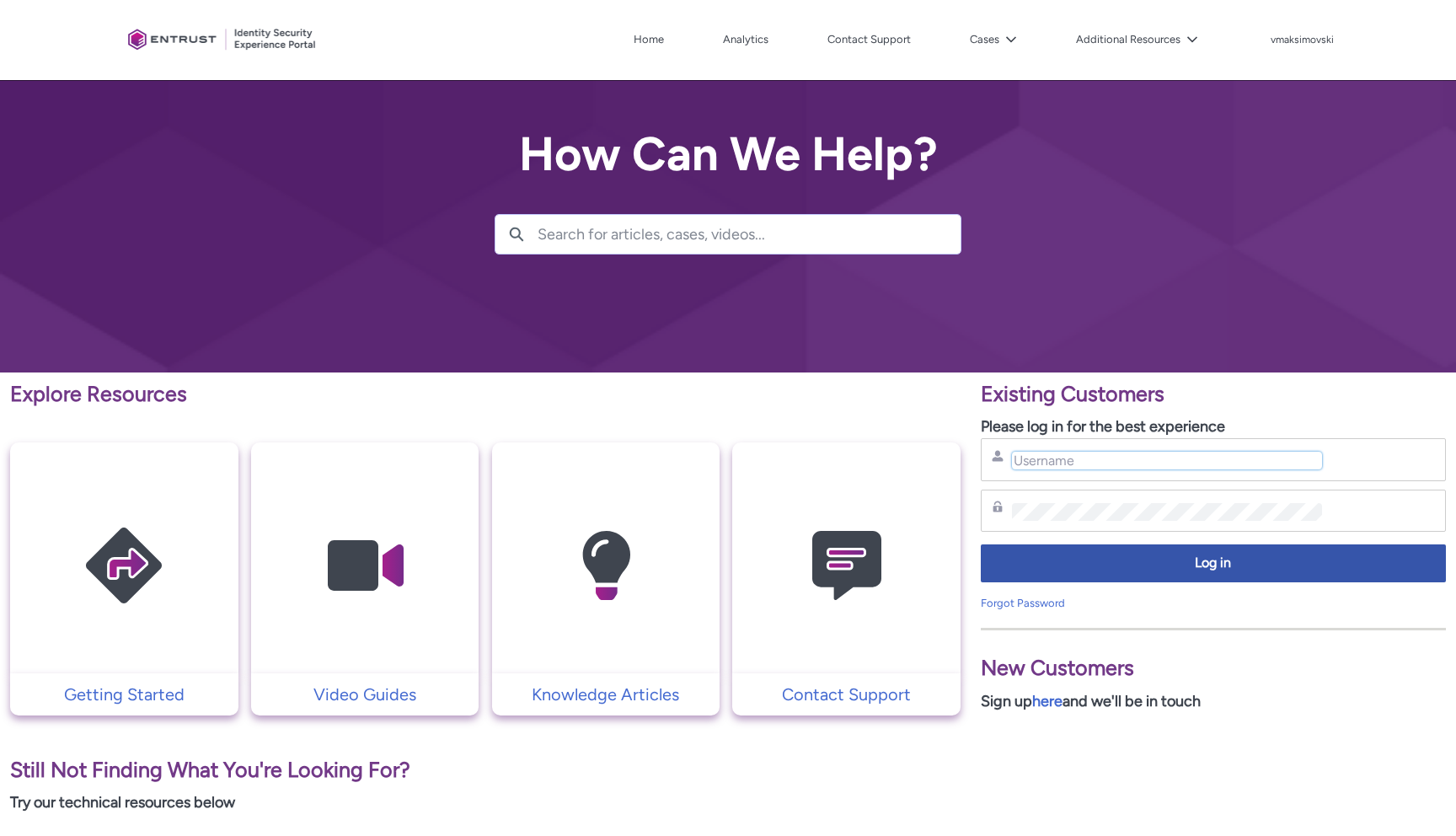
click at [1126, 466] on input "Username" at bounding box center [1167, 460] width 310 height 18
type input "[EMAIL_ADDRESS][DOMAIN_NAME]"
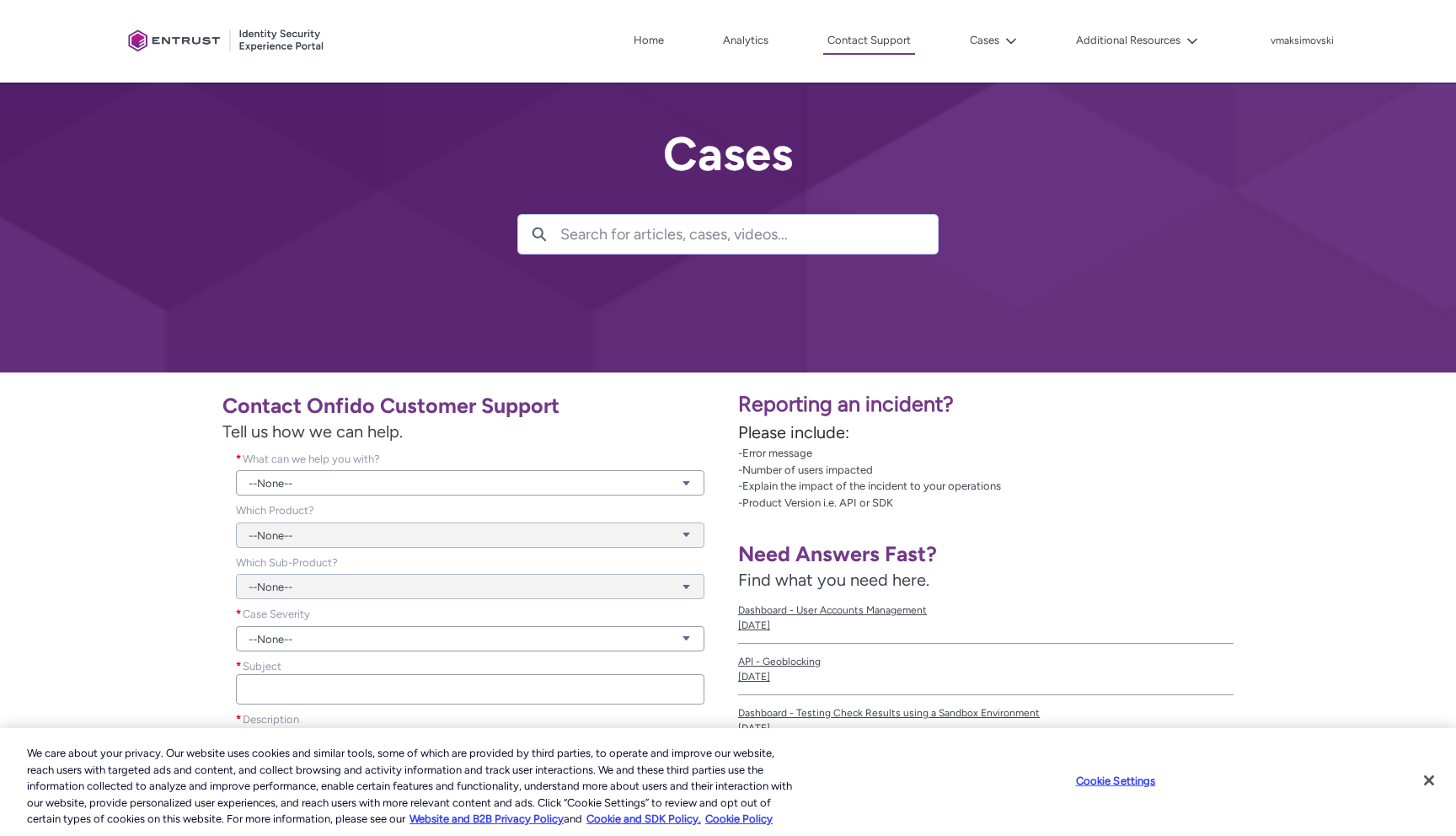
scroll to position [11, 0]
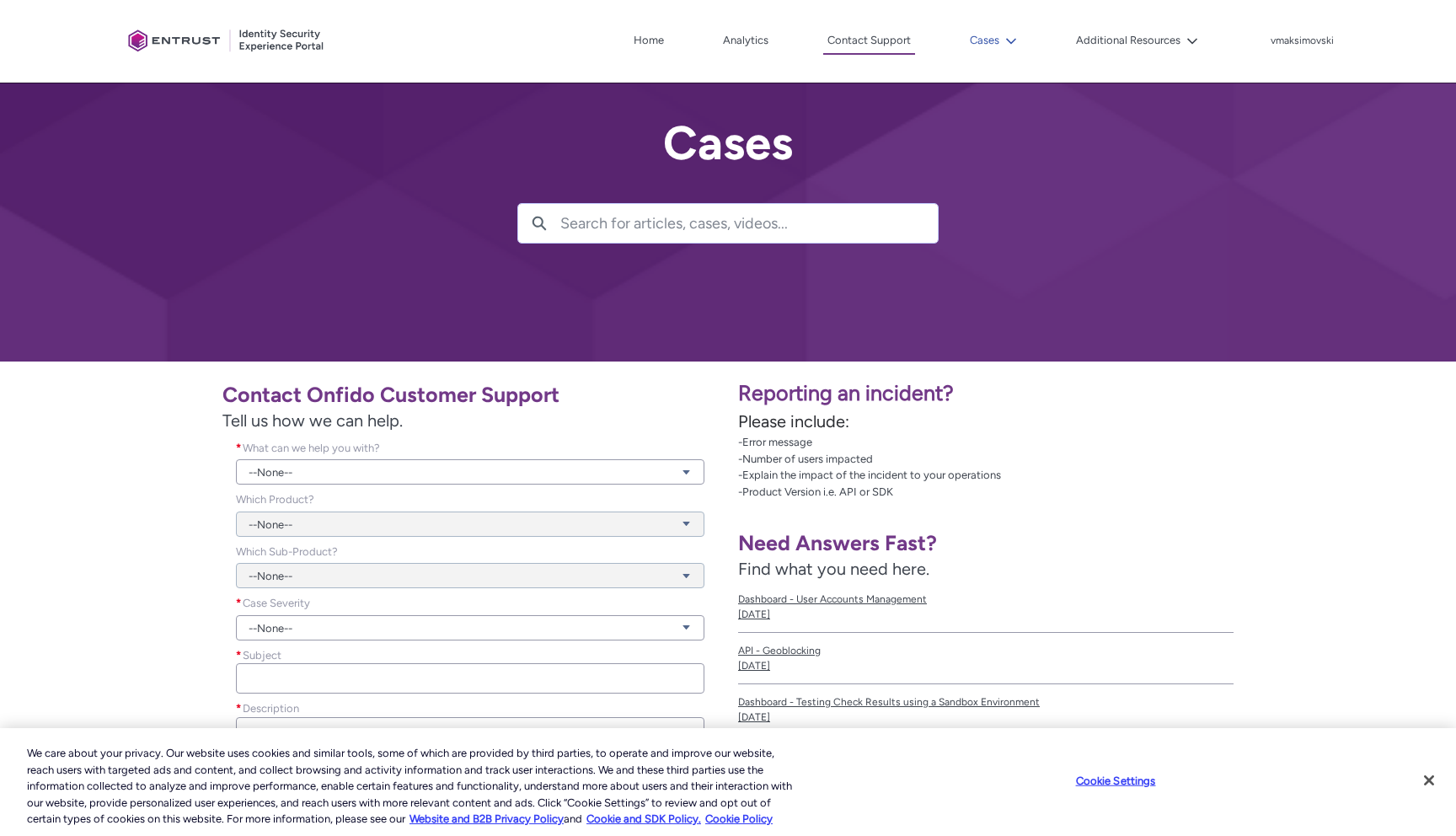
click at [982, 47] on button "Cases" at bounding box center [993, 41] width 55 height 25
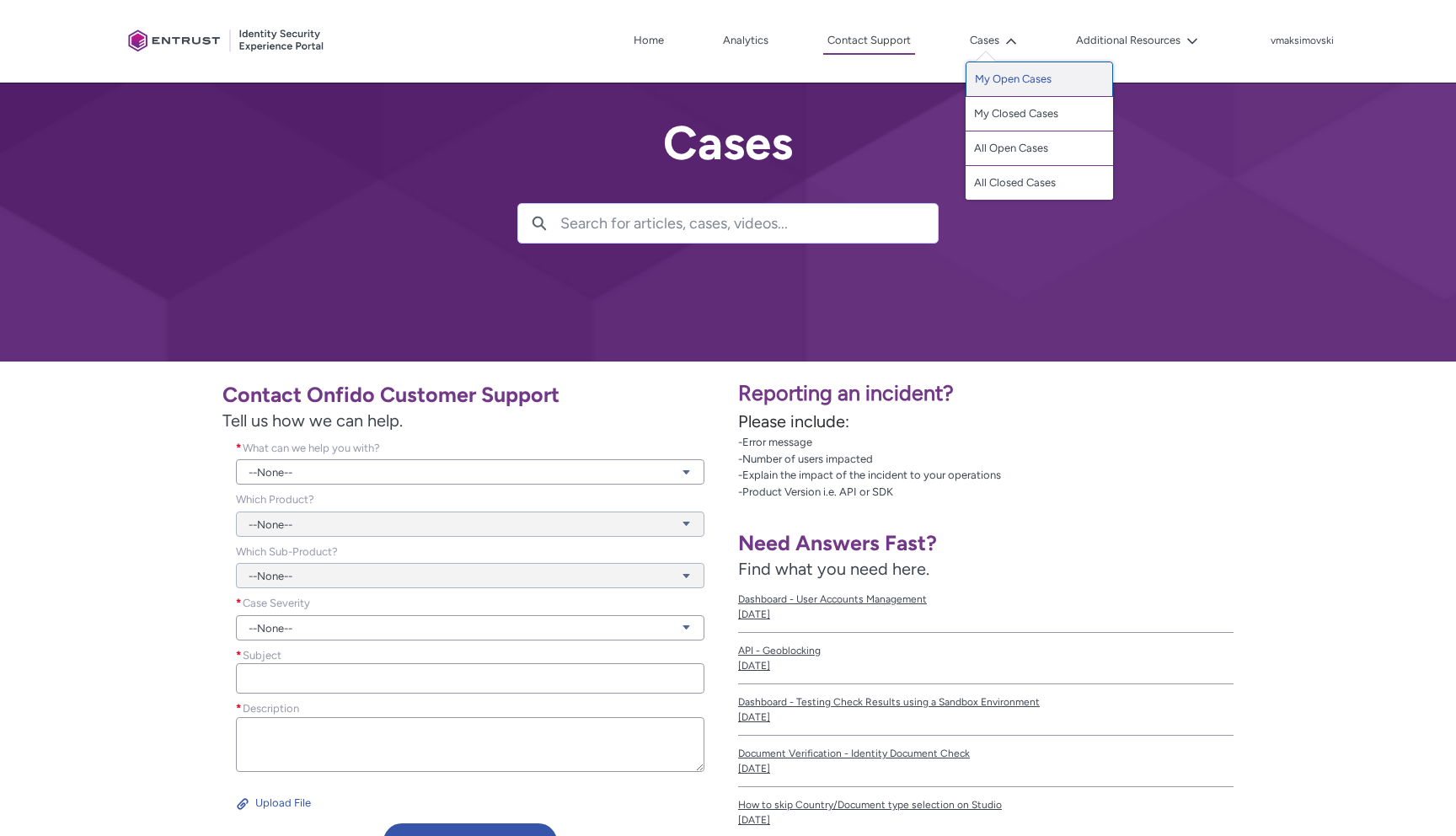
click at [996, 83] on link "My Open Cases" at bounding box center [1039, 79] width 148 height 35
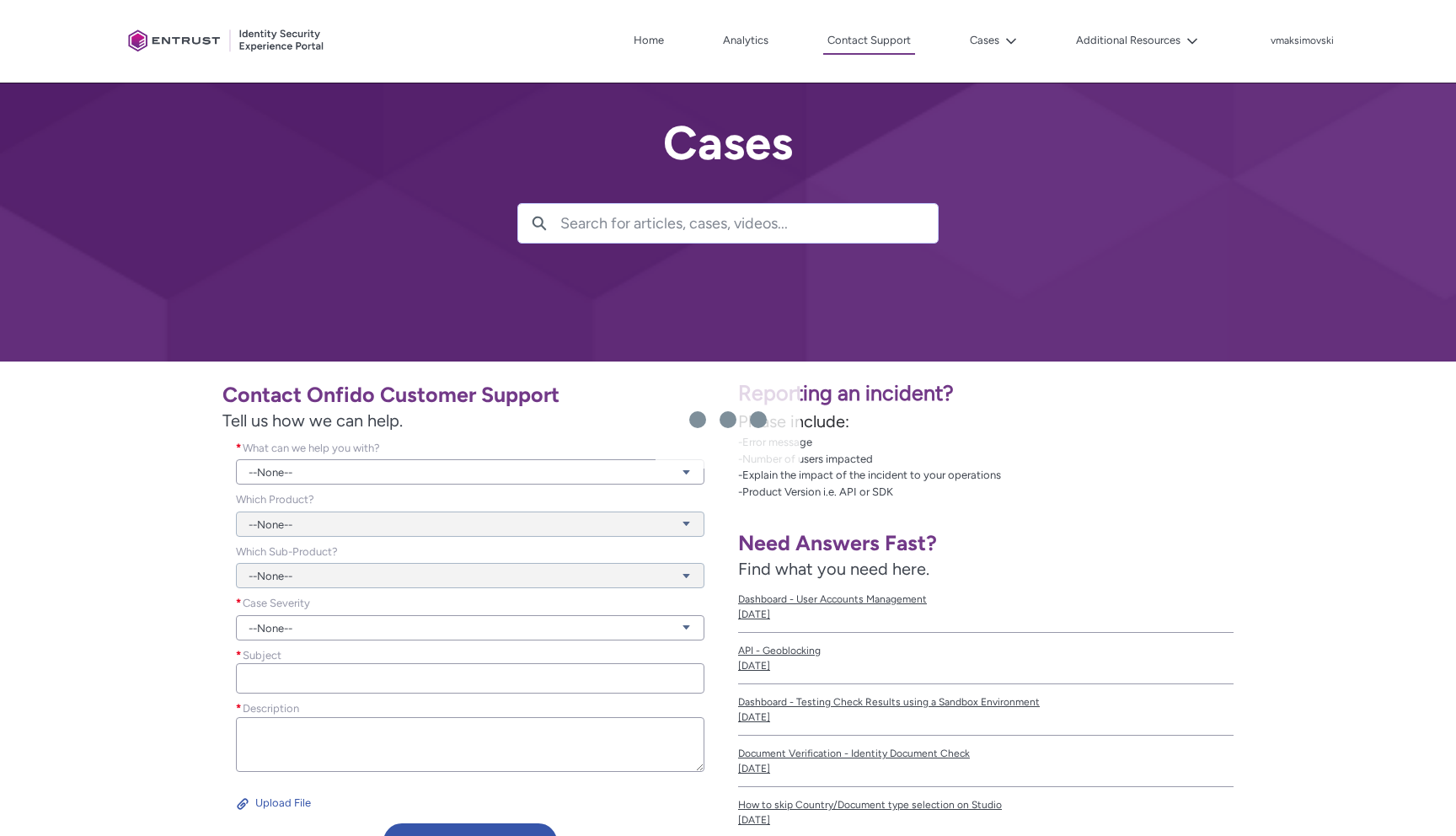
click at [987, 43] on div at bounding box center [746, 407] width 1423 height 836
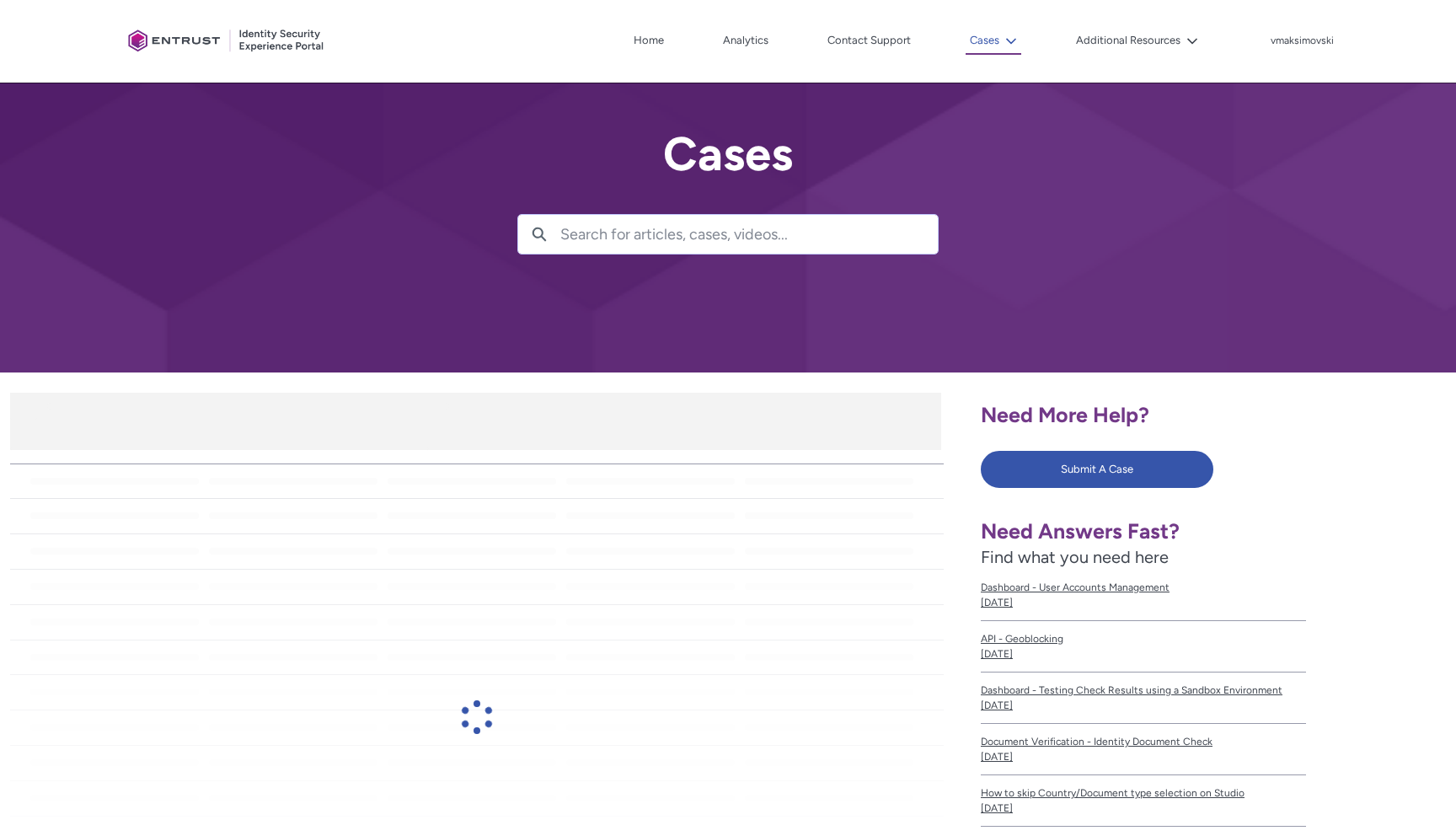
click at [982, 47] on button "Cases" at bounding box center [993, 42] width 55 height 27
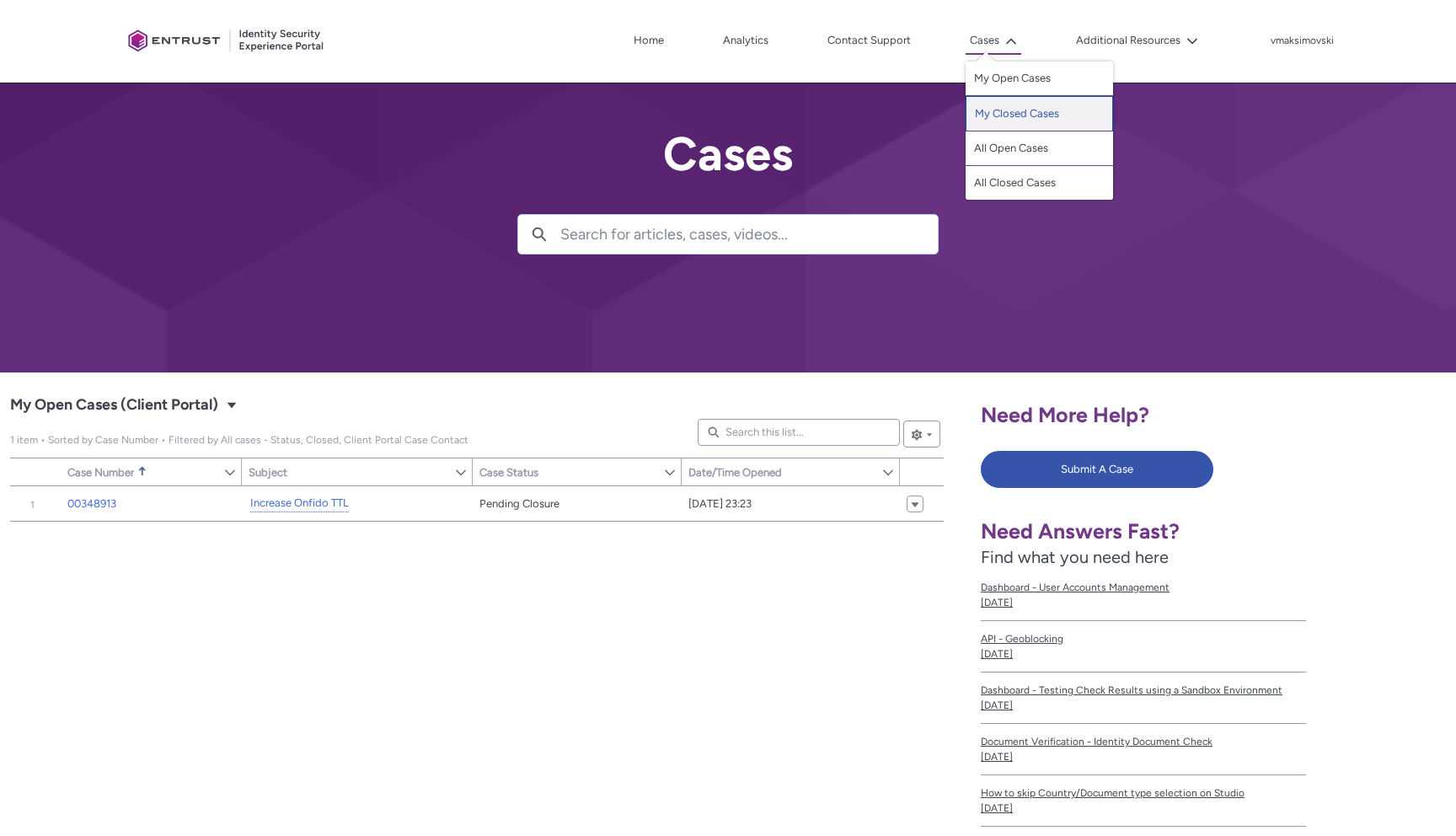
click at [992, 109] on link "My Closed Cases" at bounding box center [1039, 114] width 148 height 35
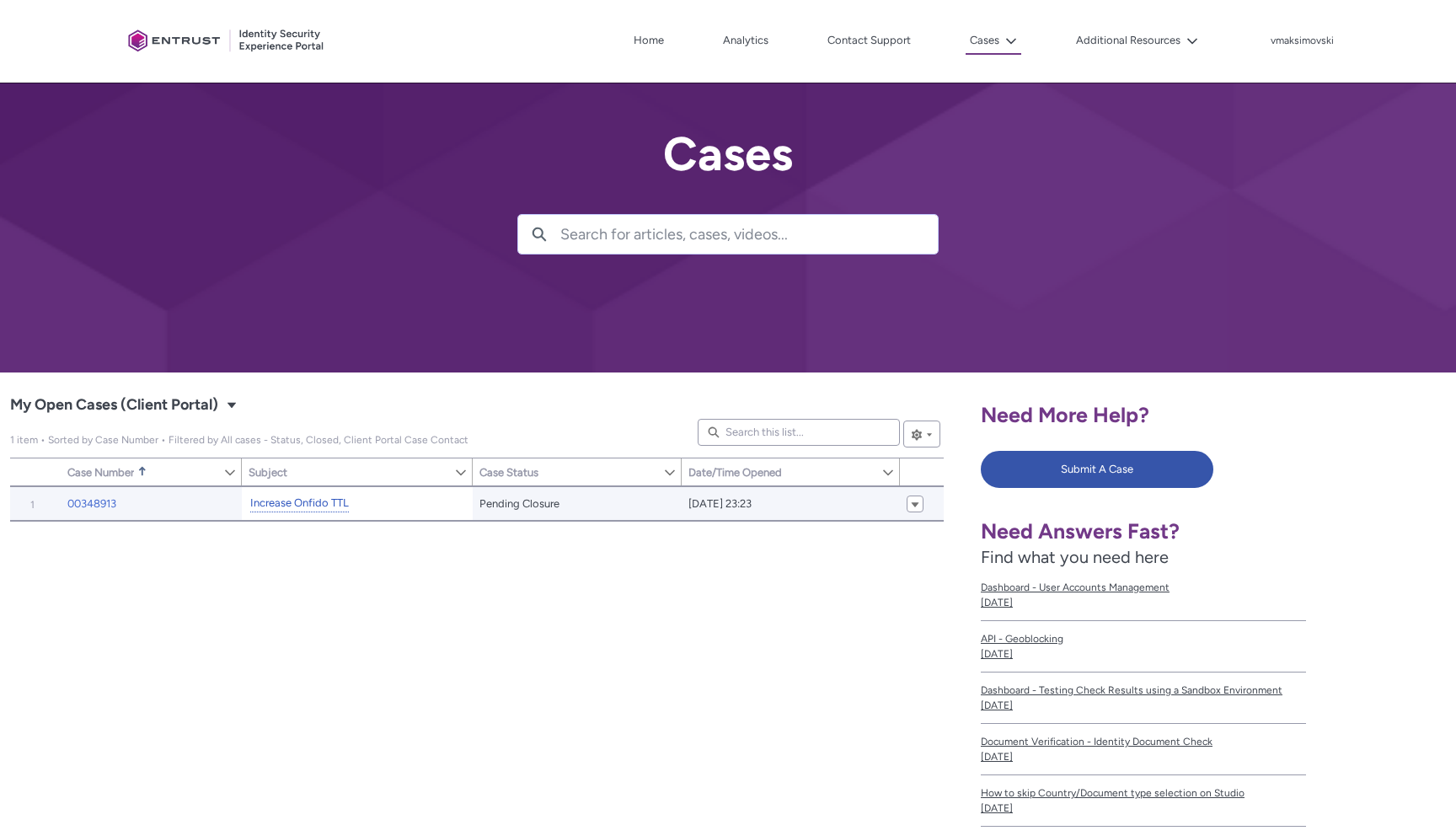
click at [320, 510] on link "Increase Onfido TTL" at bounding box center [299, 503] width 98 height 18
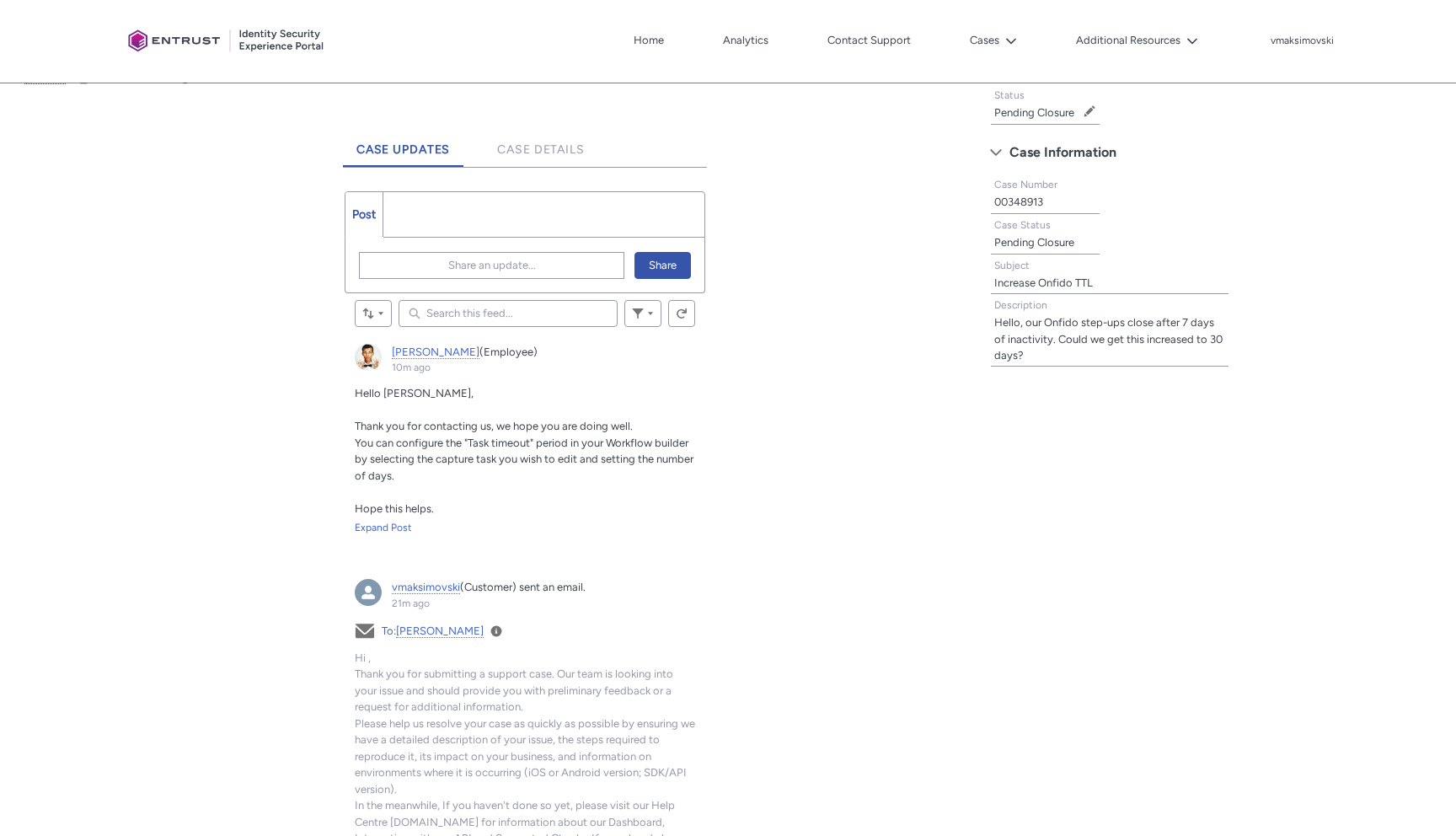
scroll to position [399, 0]
click at [180, 37] on div at bounding box center [227, 42] width 210 height 66
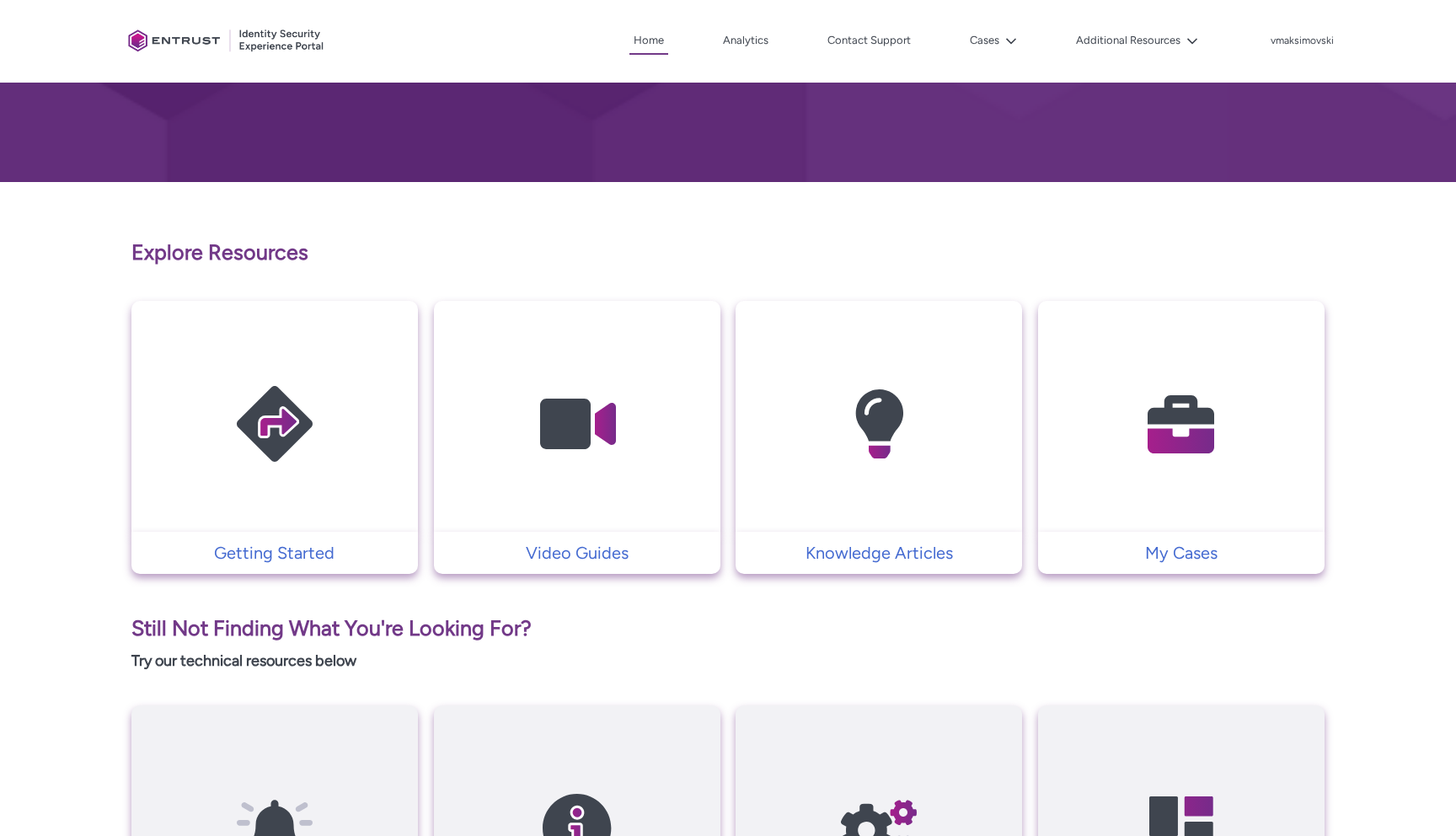
scroll to position [253, 0]
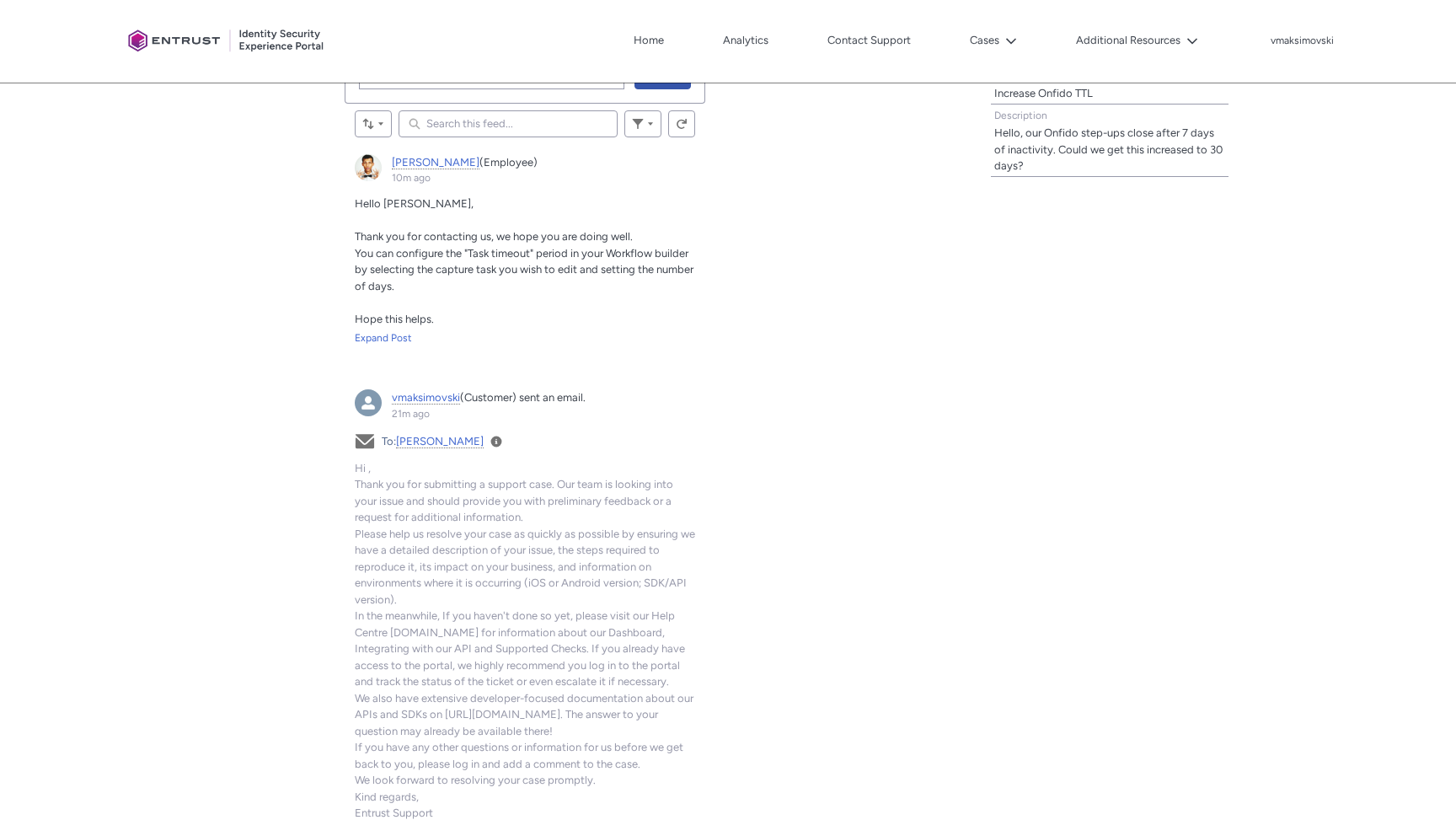
scroll to position [608, 0]
